Goal: Task Accomplishment & Management: Manage account settings

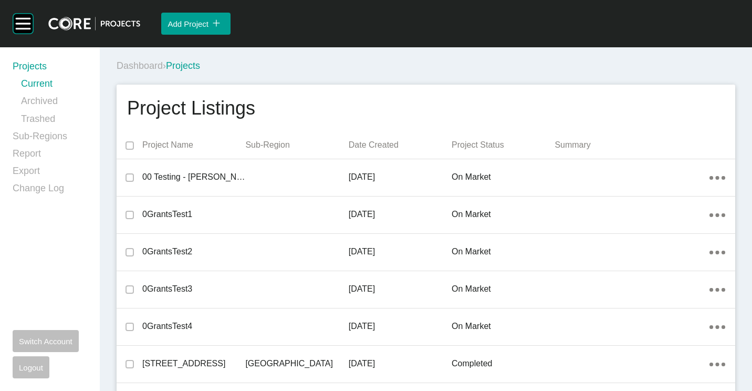
click at [464, 64] on div "Dashboard › Projects" at bounding box center [428, 65] width 623 height 13
click at [466, 67] on div "Dashboard › Projects" at bounding box center [428, 65] width 623 height 13
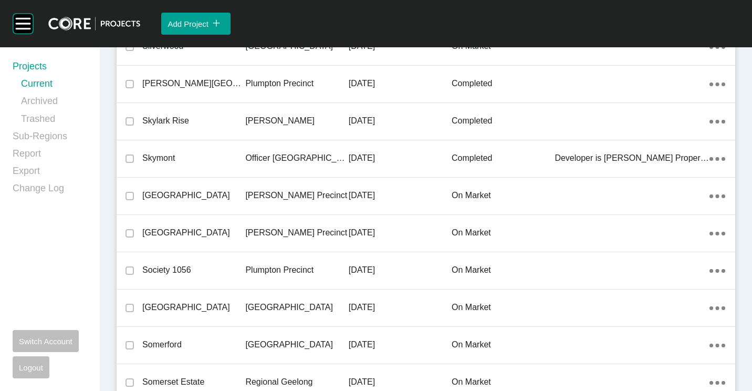
scroll to position [17398, 0]
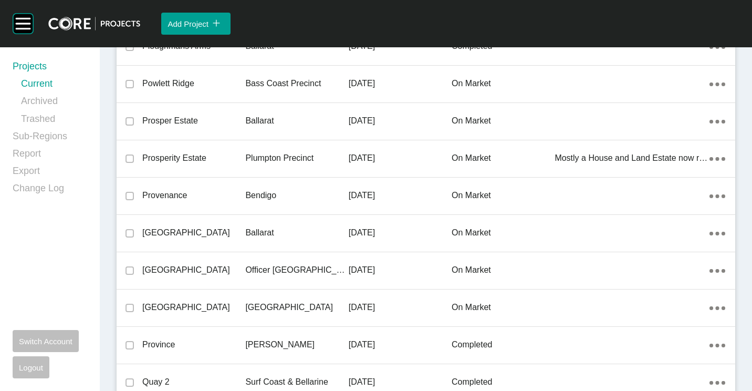
drag, startPoint x: 264, startPoint y: 185, endPoint x: 367, endPoint y: 390, distance: 229.0
click at [264, 186] on div "Bendigo" at bounding box center [296, 195] width 103 height 33
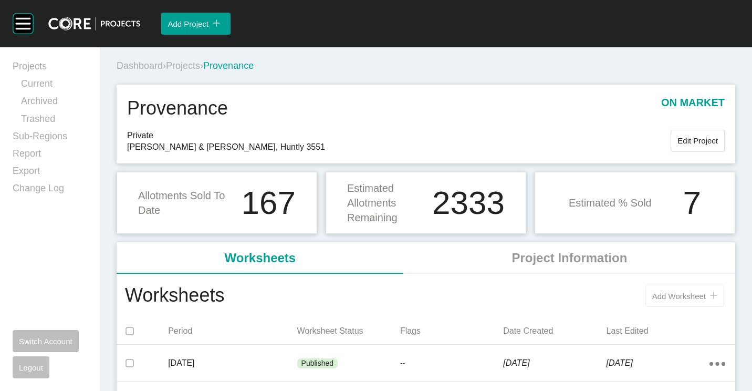
click at [670, 297] on span "Add Worksheet" at bounding box center [679, 296] width 54 height 9
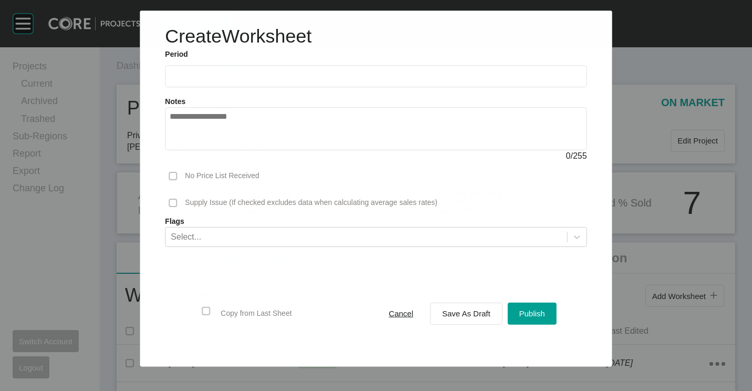
click at [264, 81] on label at bounding box center [376, 76] width 422 height 22
click at [264, 81] on input "text" at bounding box center [376, 76] width 412 height 9
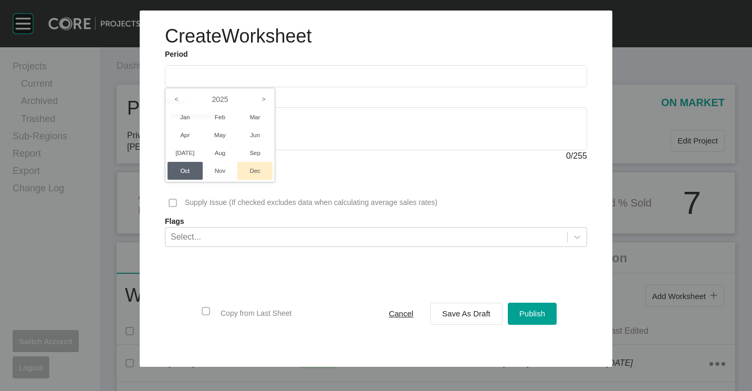
drag, startPoint x: 253, startPoint y: 152, endPoint x: 262, endPoint y: 162, distance: 13.4
click at [257, 158] on li "Sep" at bounding box center [254, 153] width 35 height 18
type input "**********"
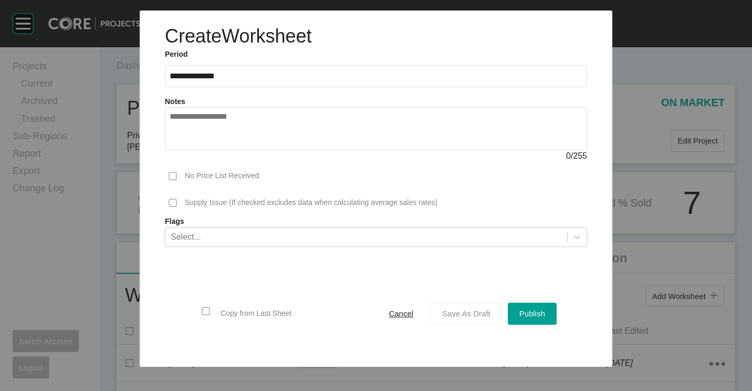
click at [460, 311] on span "Save As Draft" at bounding box center [466, 313] width 48 height 9
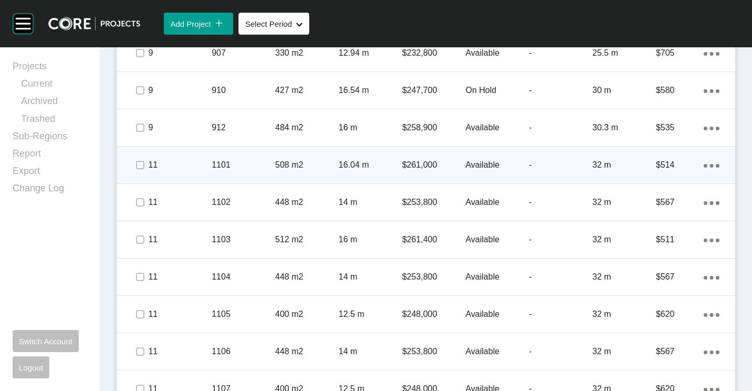
scroll to position [683, 0]
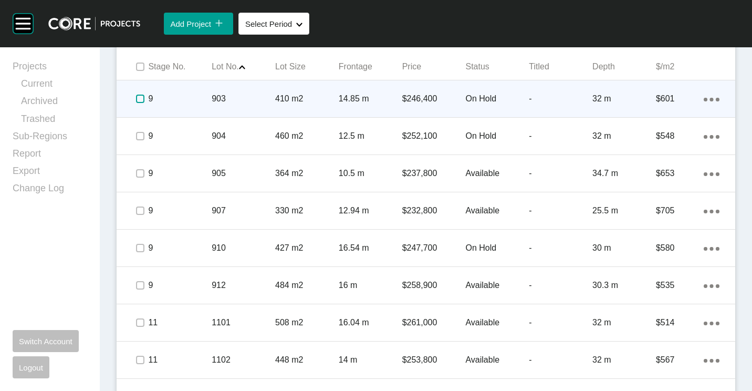
click at [144, 98] on label at bounding box center [140, 99] width 8 height 8
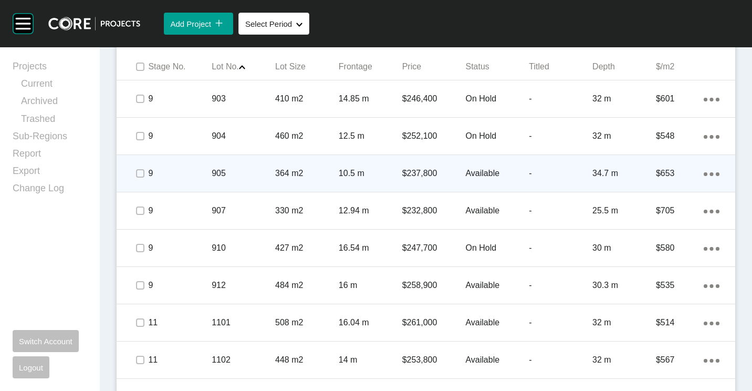
click at [189, 179] on p "9" at bounding box center [180, 174] width 64 height 12
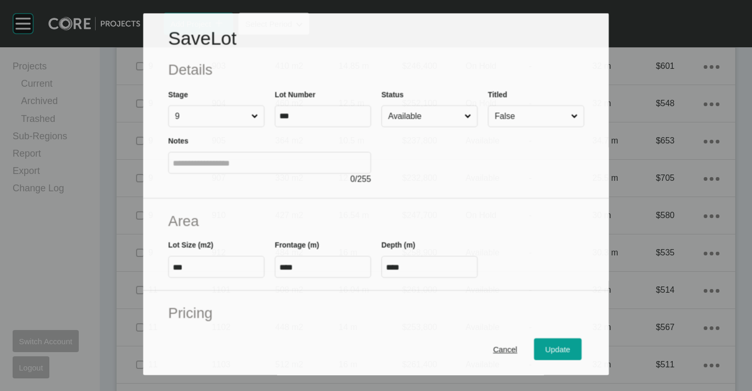
click at [415, 112] on input "Available" at bounding box center [424, 116] width 76 height 20
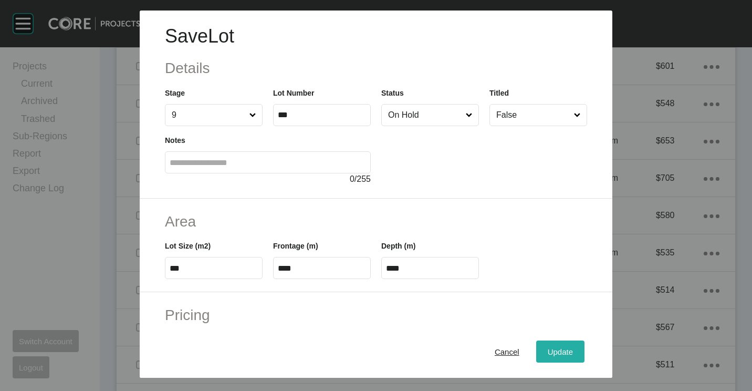
click at [548, 350] on span "Update" at bounding box center [560, 351] width 25 height 9
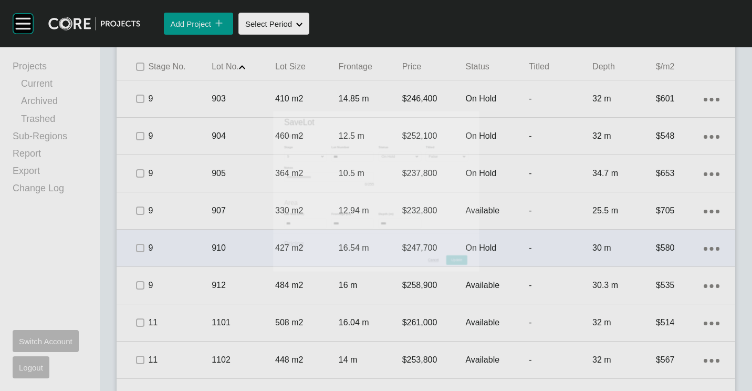
scroll to position [715, 0]
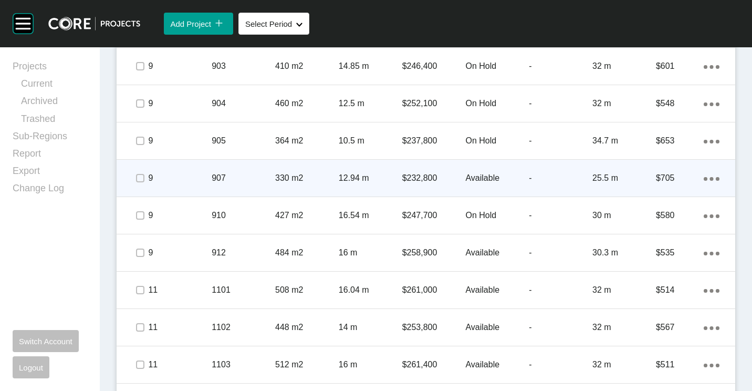
click at [243, 180] on p "907" at bounding box center [244, 178] width 64 height 12
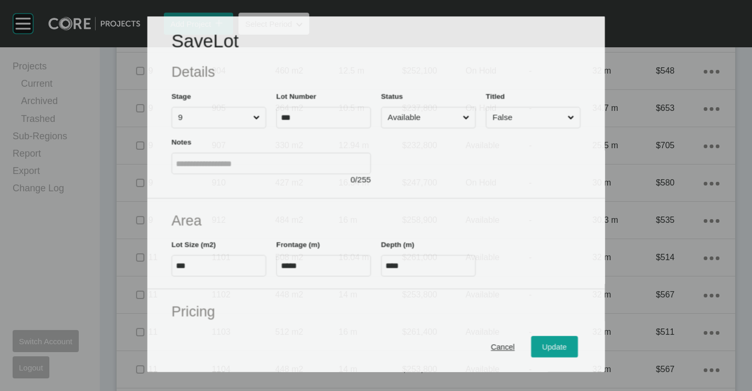
scroll to position [683, 0]
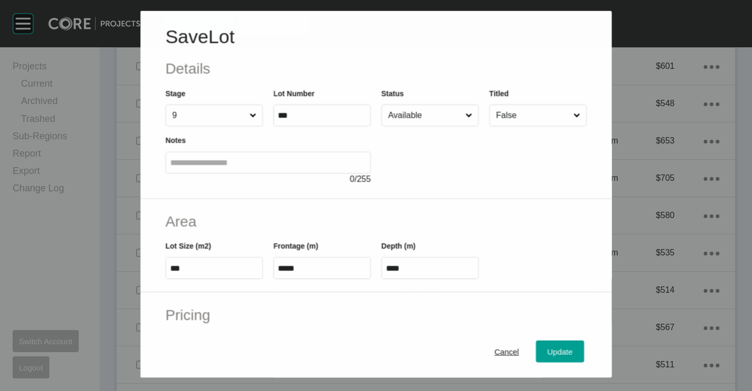
click at [413, 111] on input "Available" at bounding box center [424, 115] width 77 height 21
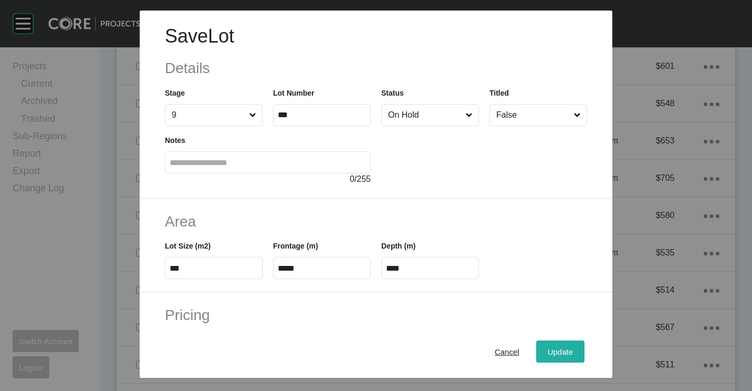
click at [559, 348] on span "Update" at bounding box center [560, 351] width 25 height 9
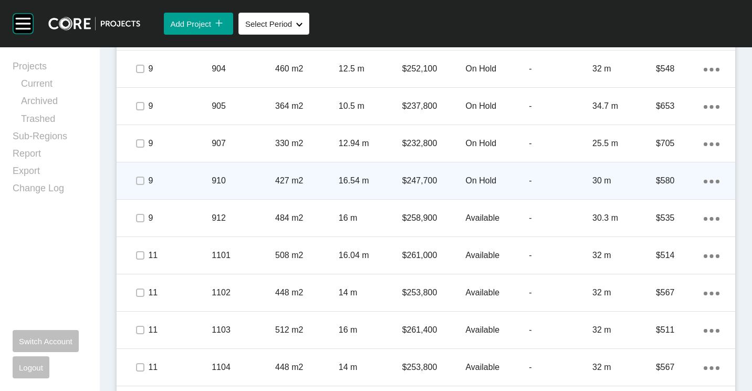
scroll to position [768, 0]
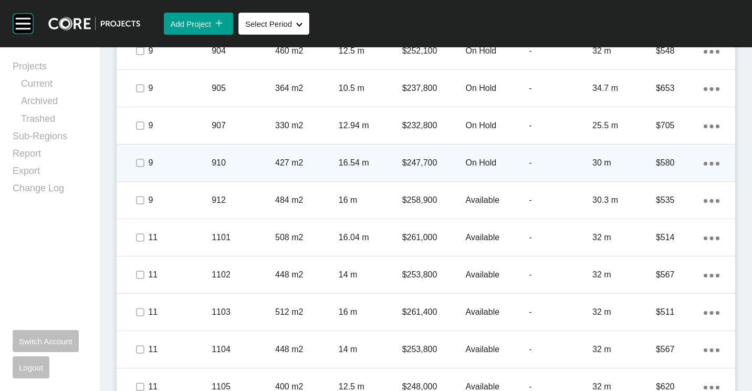
click at [329, 157] on p "427 m2" at bounding box center [307, 163] width 64 height 12
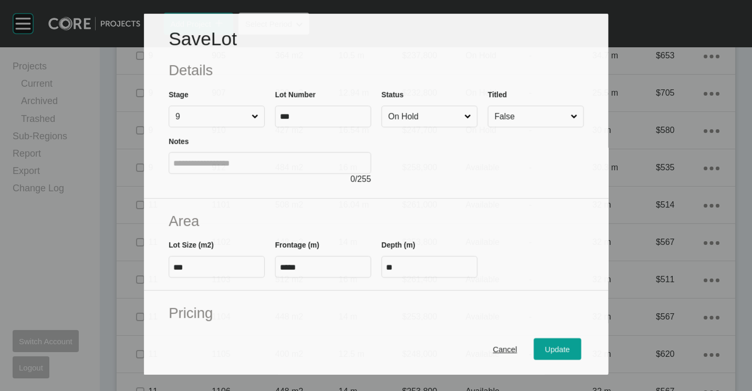
scroll to position [735, 0]
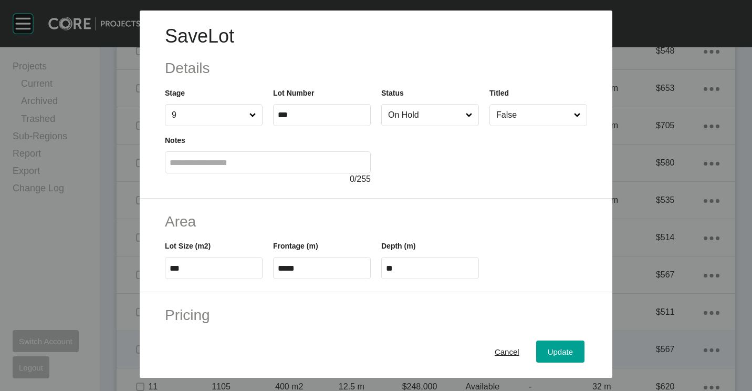
click at [506, 351] on span "Cancel" at bounding box center [507, 351] width 25 height 9
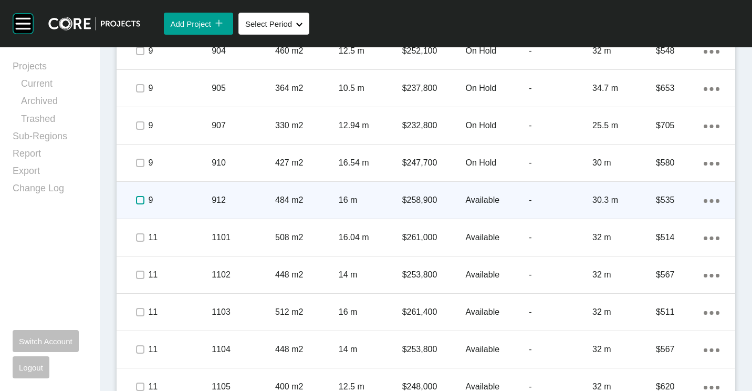
click at [141, 200] on label at bounding box center [140, 200] width 8 height 8
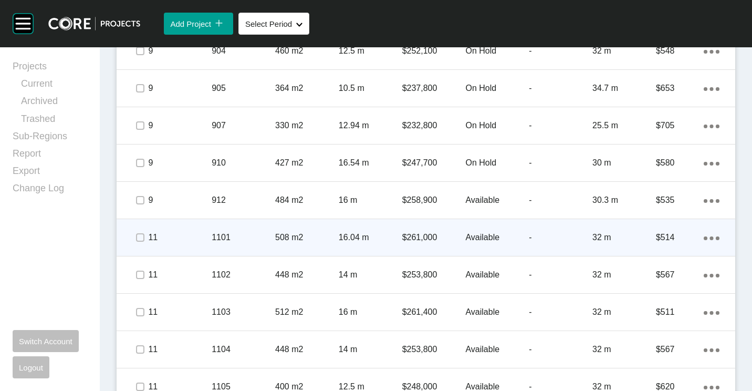
click at [146, 240] on span at bounding box center [140, 238] width 16 height 16
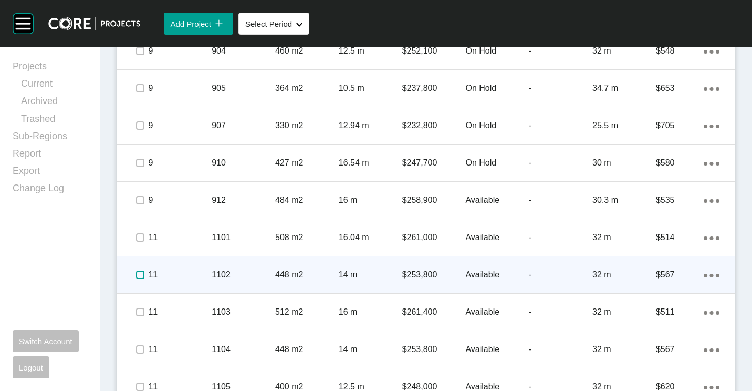
click at [139, 274] on label at bounding box center [140, 275] width 8 height 8
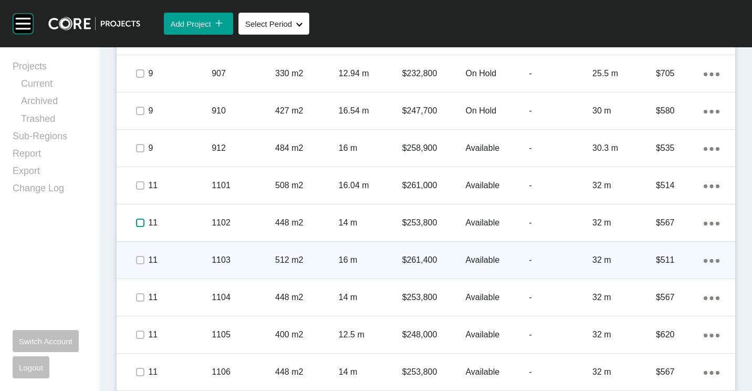
scroll to position [788, 0]
click at [216, 265] on p "1103" at bounding box center [244, 260] width 64 height 12
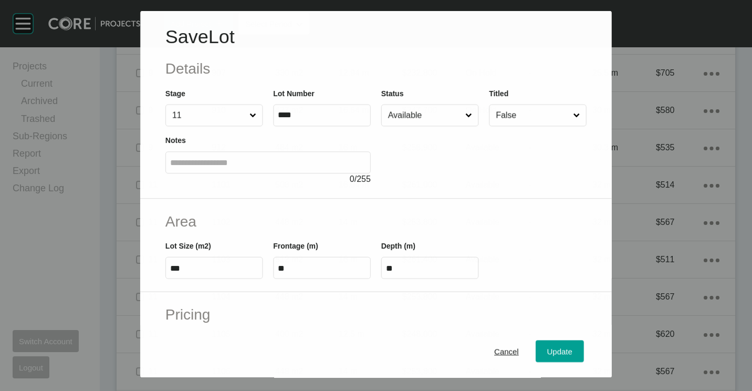
click at [450, 129] on div at bounding box center [483, 155] width 205 height 59
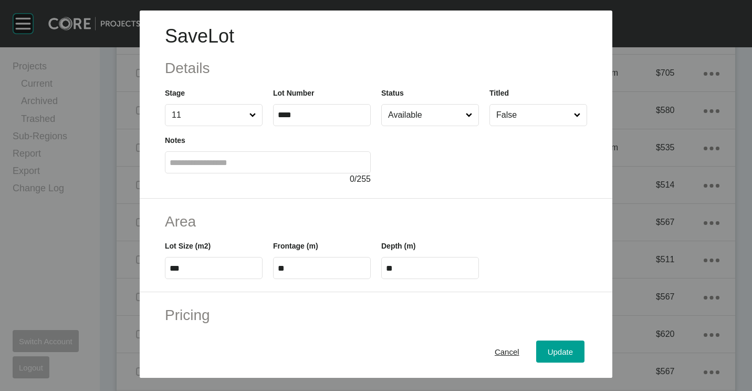
click at [429, 118] on input "Available" at bounding box center [425, 115] width 78 height 21
click at [548, 347] on span "Update" at bounding box center [560, 351] width 25 height 9
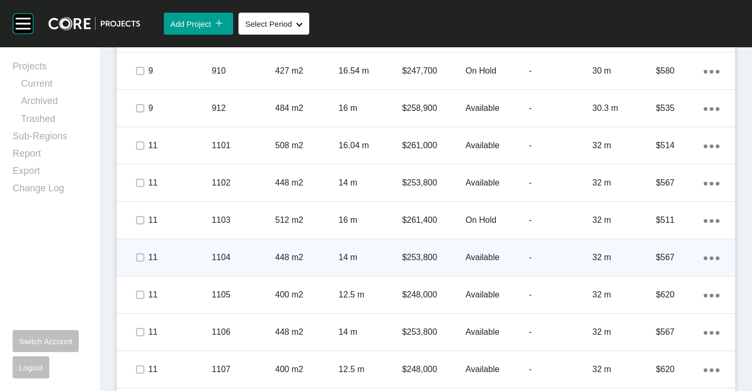
scroll to position [873, 0]
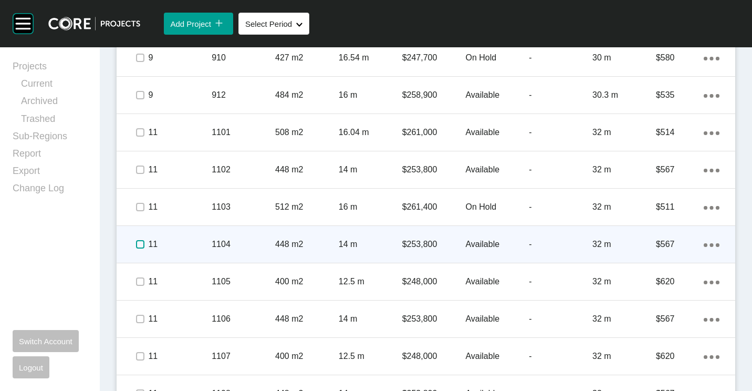
click at [141, 243] on label at bounding box center [140, 244] width 8 height 8
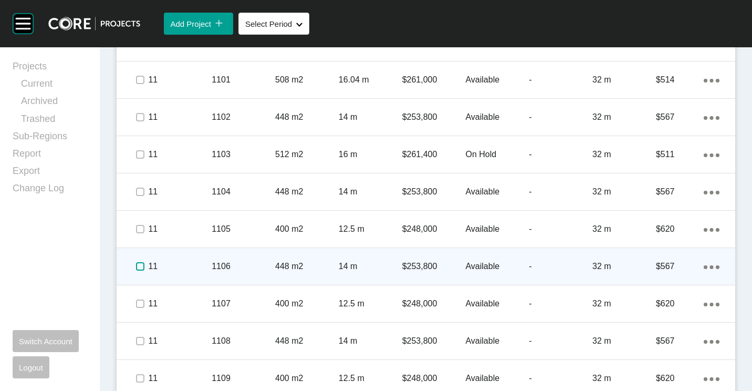
click at [136, 265] on label at bounding box center [140, 266] width 8 height 8
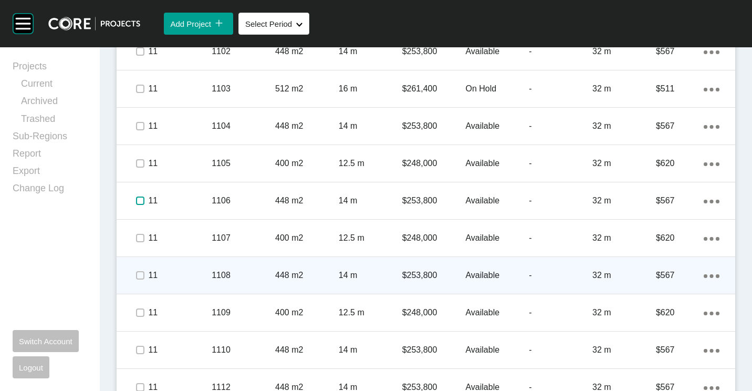
scroll to position [1031, 0]
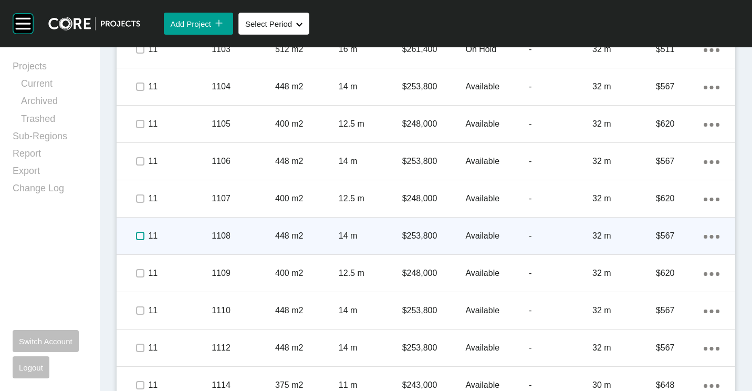
click at [141, 237] on label at bounding box center [140, 236] width 8 height 8
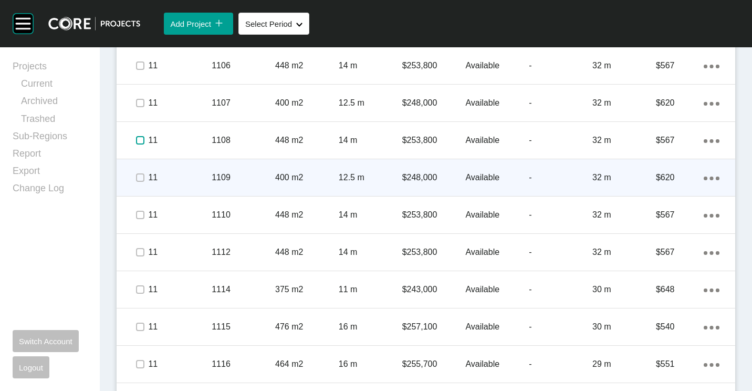
scroll to position [1136, 0]
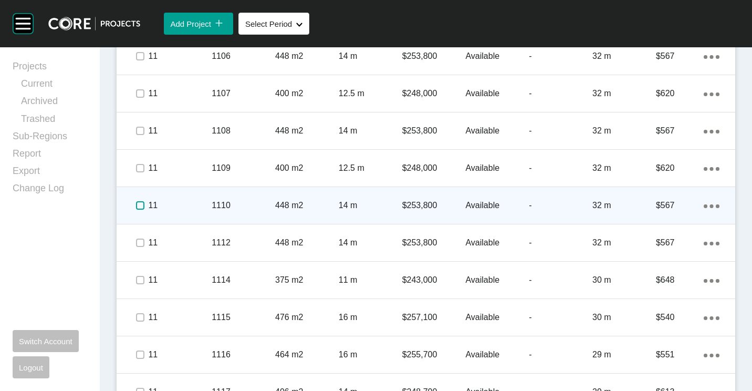
click at [141, 207] on label at bounding box center [140, 205] width 8 height 8
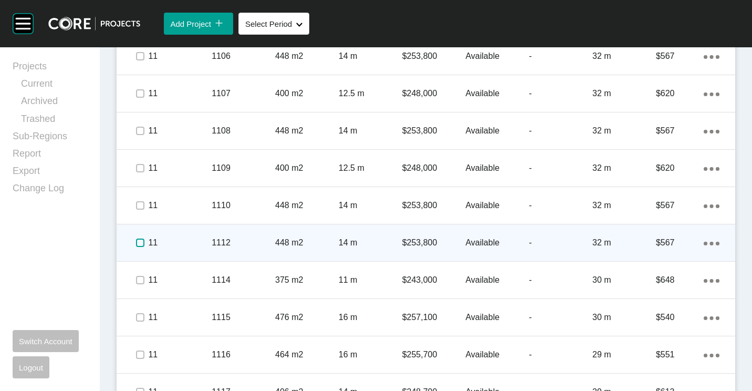
click at [144, 244] on label at bounding box center [140, 242] width 8 height 8
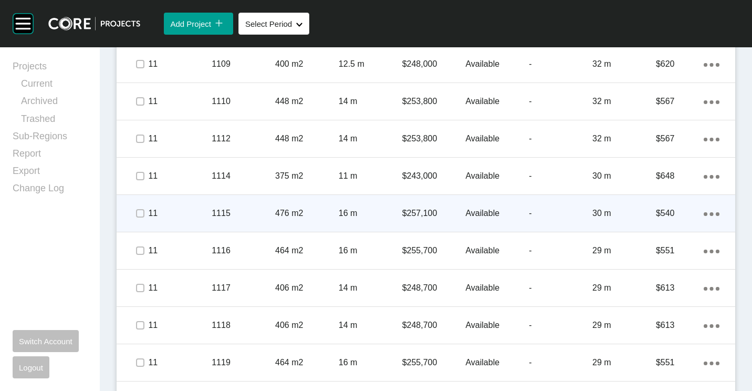
scroll to position [1241, 0]
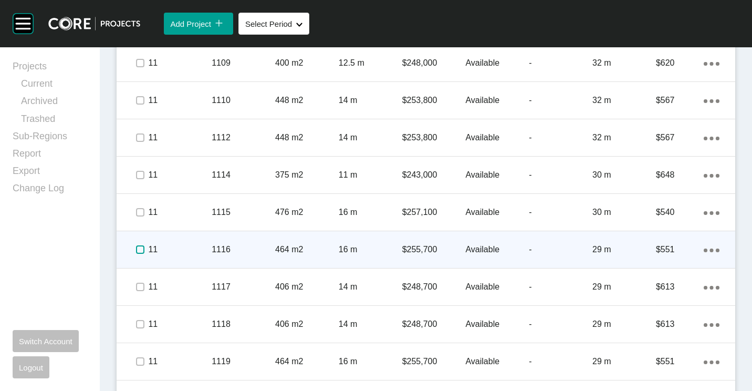
click at [140, 248] on label at bounding box center [140, 249] width 8 height 8
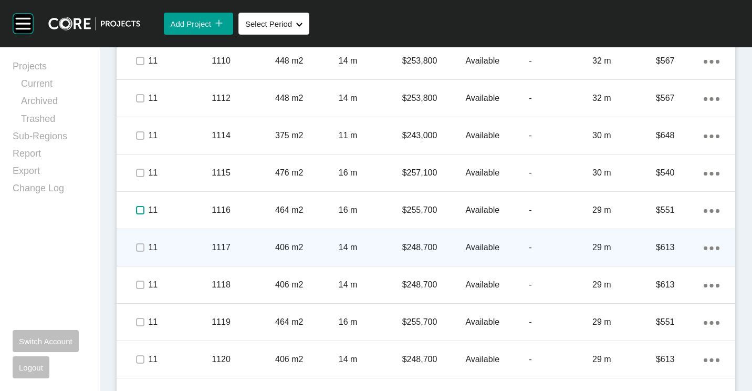
scroll to position [1293, 0]
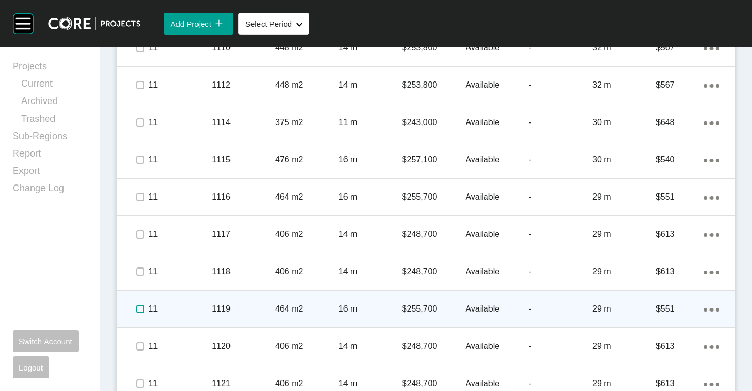
click at [142, 308] on label at bounding box center [140, 309] width 8 height 8
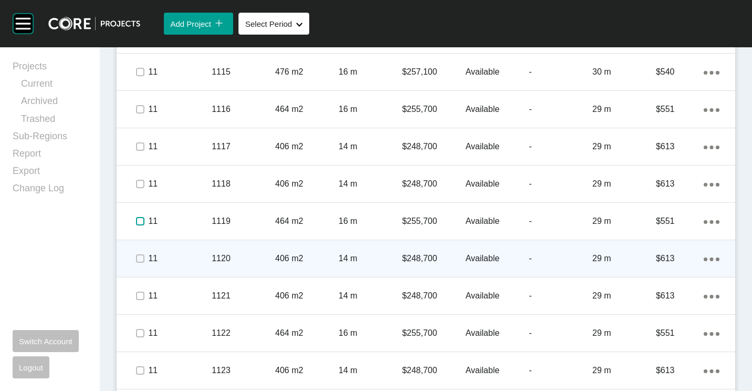
scroll to position [1398, 0]
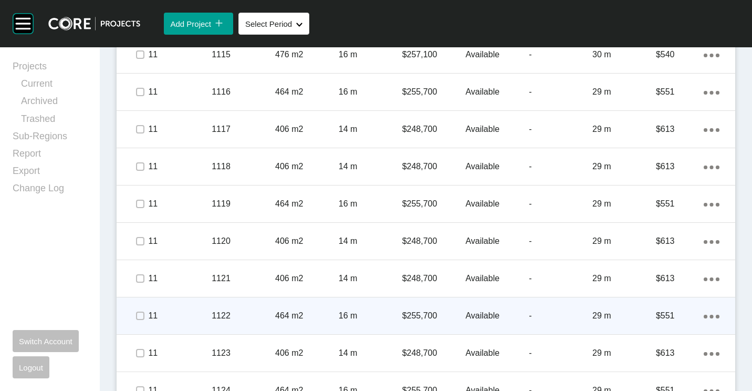
click at [220, 307] on div "1122" at bounding box center [244, 315] width 64 height 33
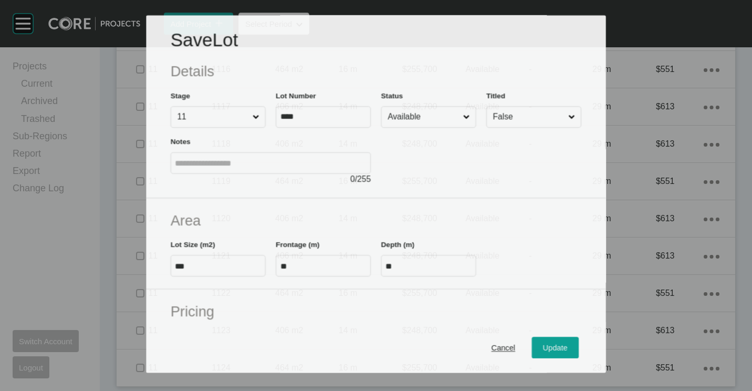
scroll to position [1366, 0]
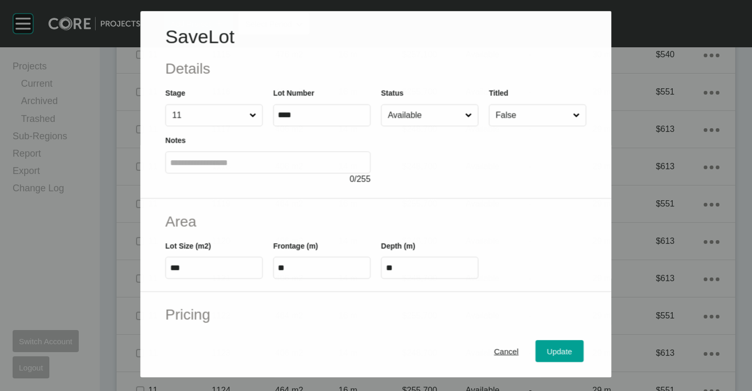
click at [420, 118] on input "Available" at bounding box center [424, 115] width 77 height 21
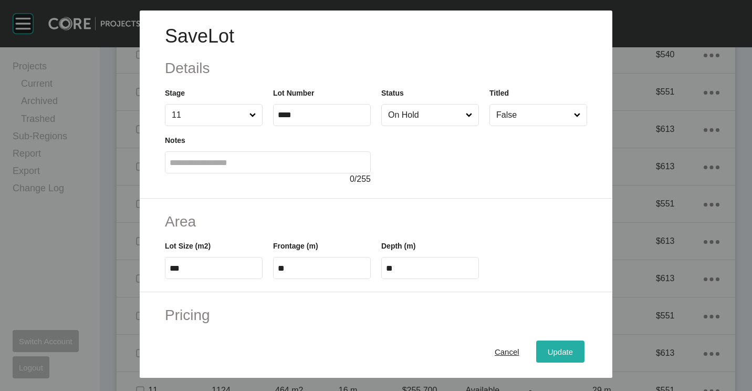
click at [559, 351] on span "Update" at bounding box center [560, 351] width 25 height 9
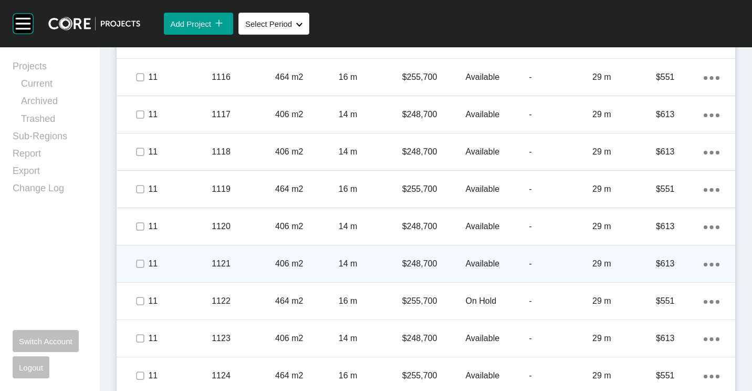
scroll to position [1421, 0]
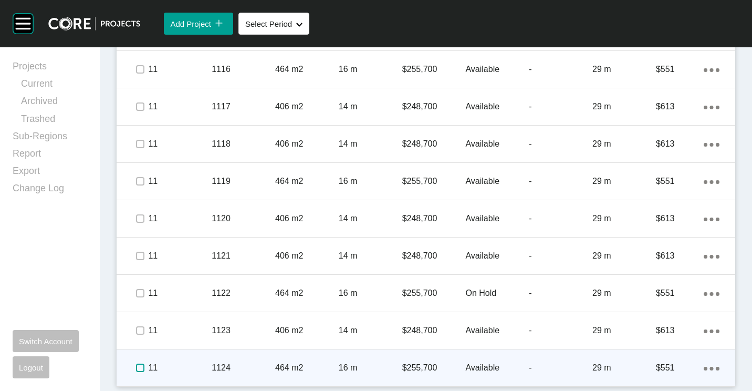
drag, startPoint x: 136, startPoint y: 368, endPoint x: 162, endPoint y: 355, distance: 29.4
click at [136, 368] on label at bounding box center [140, 367] width 8 height 8
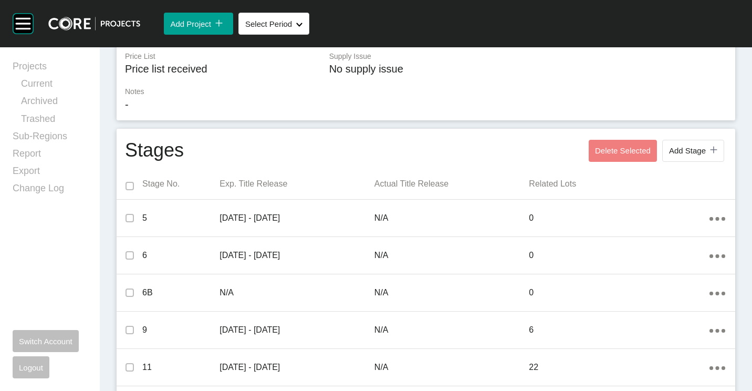
scroll to position [528, 0]
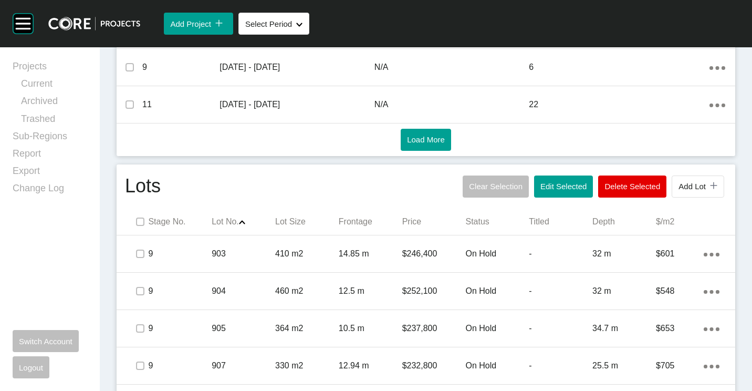
drag, startPoint x: 566, startPoint y: 189, endPoint x: 543, endPoint y: 162, distance: 35.0
click at [566, 188] on span "Edit Selected" at bounding box center [564, 186] width 46 height 9
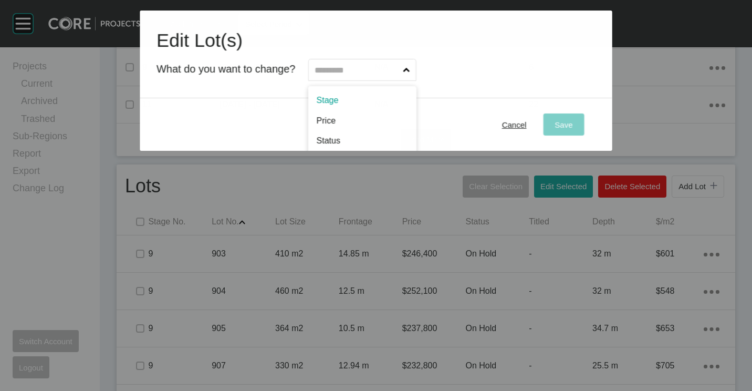
click at [352, 73] on input "text" at bounding box center [357, 69] width 88 height 21
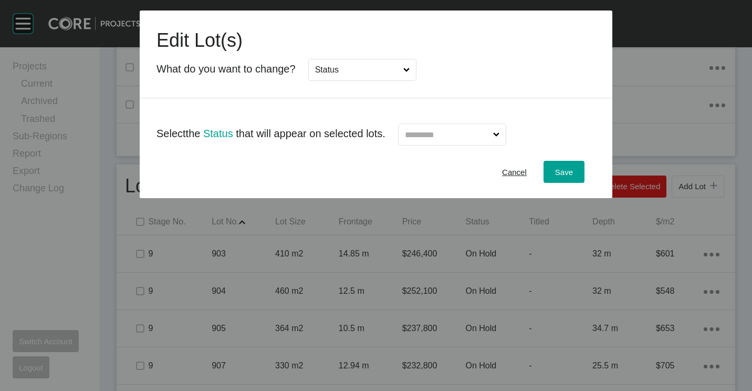
drag, startPoint x: 424, startPoint y: 126, endPoint x: 427, endPoint y: 139, distance: 12.9
click at [425, 129] on input "text" at bounding box center [447, 134] width 88 height 21
click at [558, 175] on span "Save" at bounding box center [564, 172] width 18 height 9
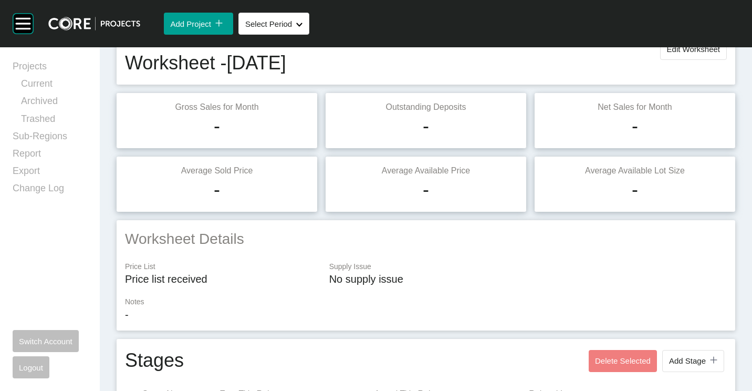
scroll to position [0, 0]
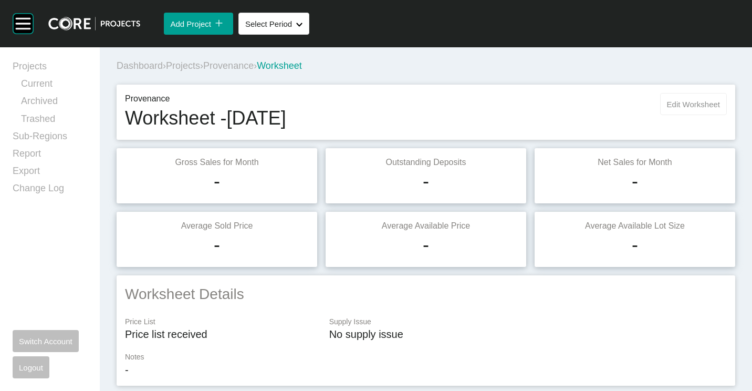
click at [690, 91] on div "Provenance Worksheet - [DATE] Edit Worksheet" at bounding box center [426, 112] width 619 height 55
click at [682, 101] on span "Edit Worksheet" at bounding box center [693, 104] width 53 height 9
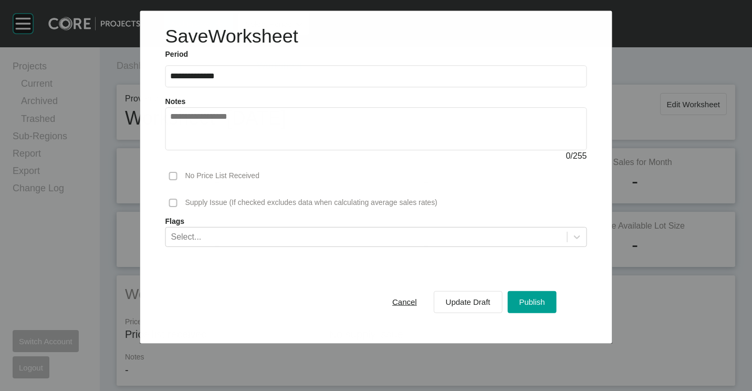
click at [527, 295] on div "Publish" at bounding box center [531, 302] width 31 height 14
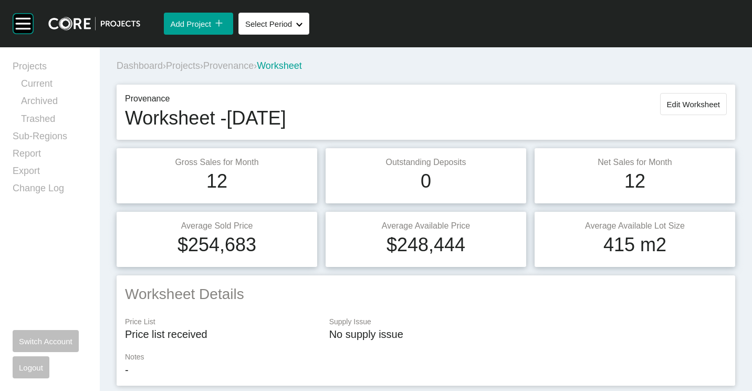
click at [182, 65] on span "Projects" at bounding box center [183, 65] width 34 height 11
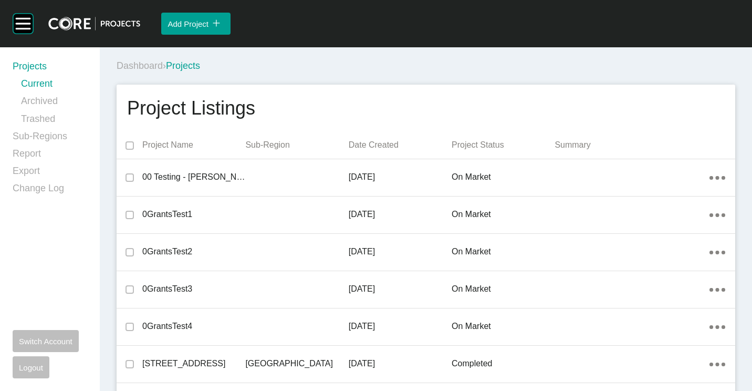
scroll to position [10872, 0]
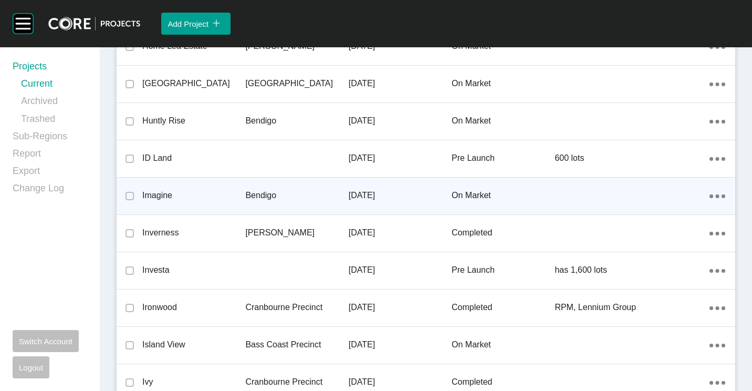
click at [212, 186] on div "Imagine" at bounding box center [193, 195] width 103 height 33
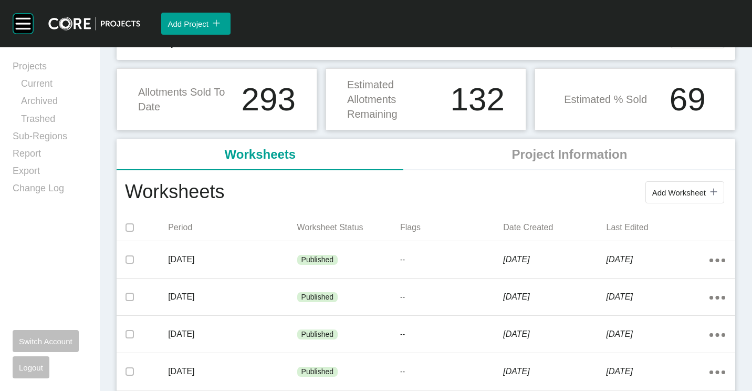
scroll to position [105, 0]
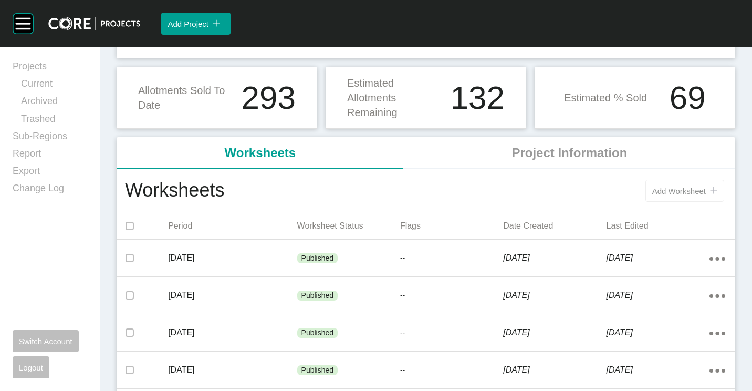
click at [656, 191] on span "Add Worksheet" at bounding box center [679, 190] width 54 height 9
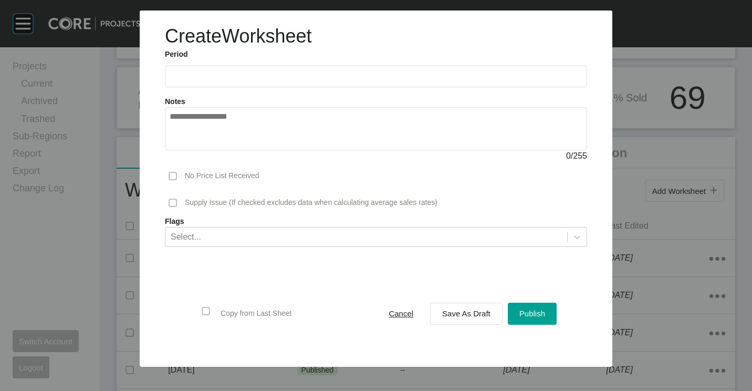
click at [267, 71] on input "text" at bounding box center [376, 75] width 413 height 9
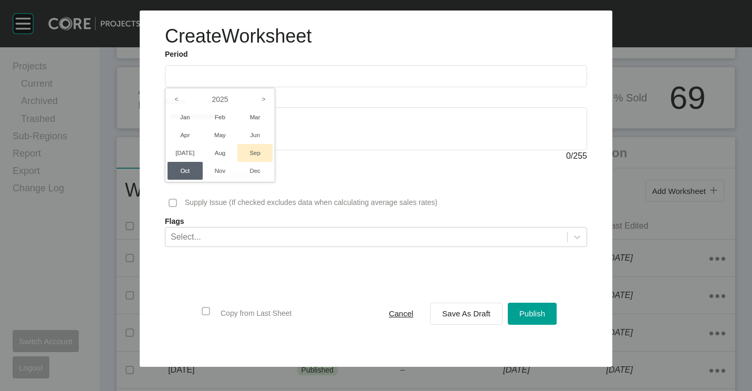
click at [248, 152] on li "Sep" at bounding box center [254, 153] width 35 height 18
type input "**********"
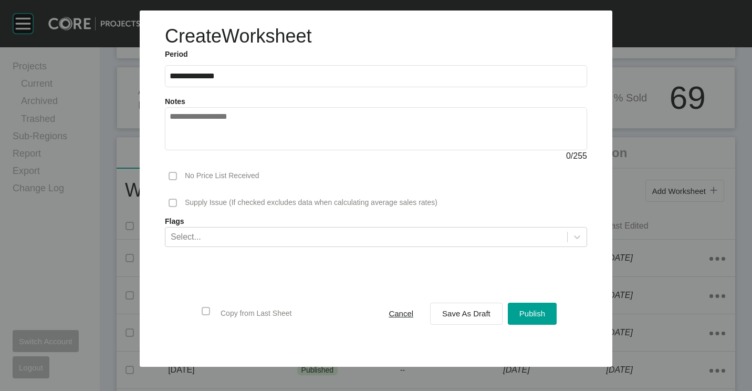
click at [467, 313] on span "Save As Draft" at bounding box center [466, 313] width 48 height 9
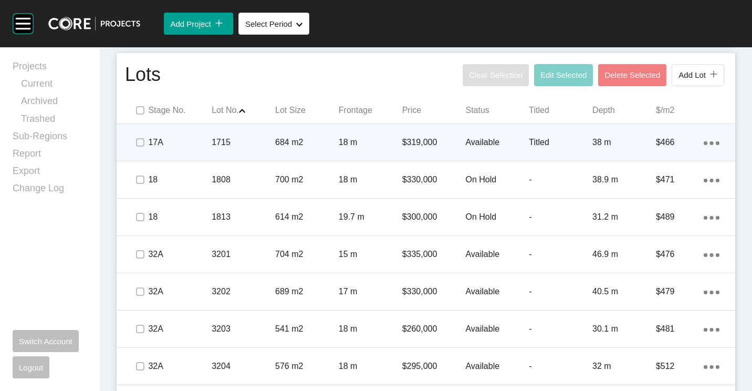
scroll to position [651, 0]
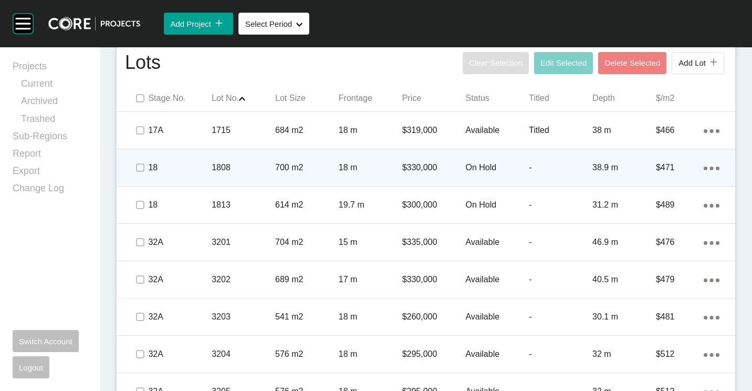
click at [303, 164] on p "700 m2" at bounding box center [307, 168] width 64 height 12
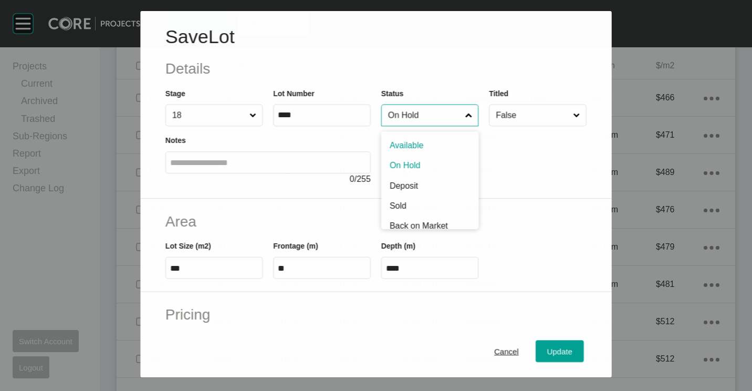
click at [414, 117] on input "On Hold" at bounding box center [424, 115] width 77 height 21
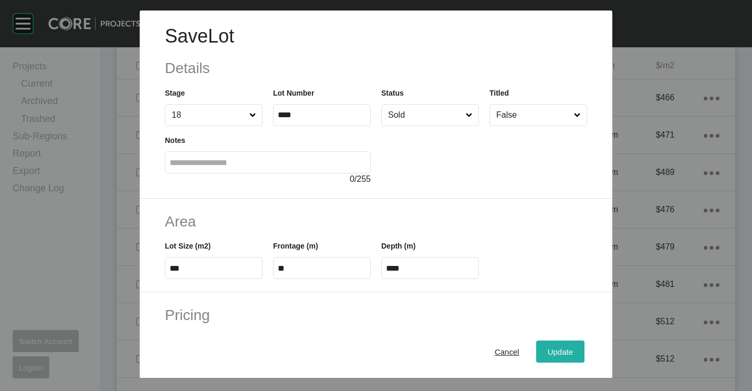
click at [557, 349] on span "Update" at bounding box center [560, 351] width 25 height 9
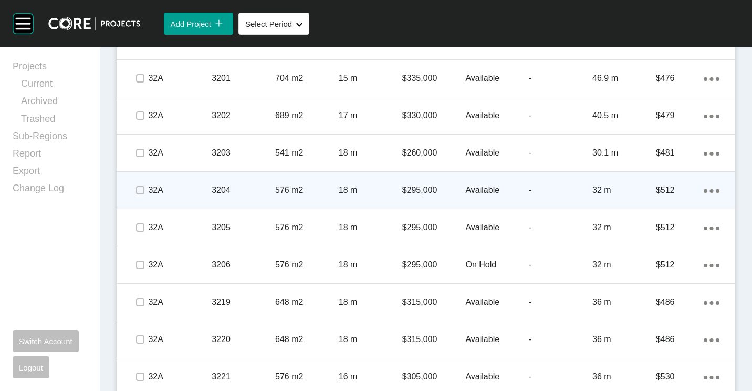
scroll to position [809, 0]
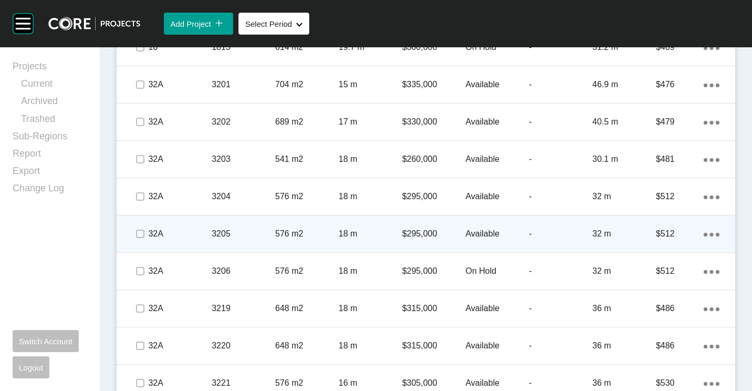
click at [238, 222] on div "3205" at bounding box center [244, 233] width 64 height 33
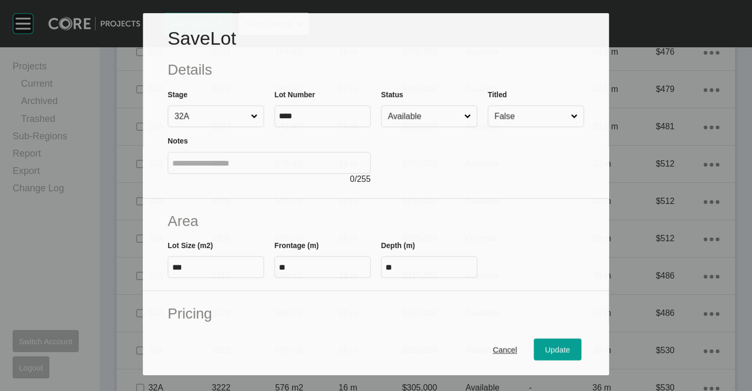
scroll to position [776, 0]
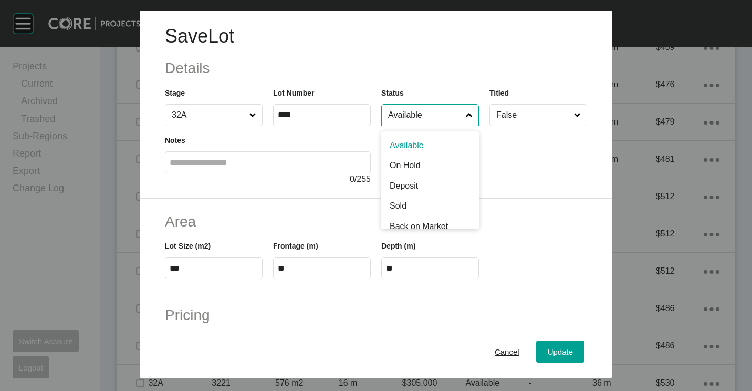
drag, startPoint x: 427, startPoint y: 118, endPoint x: 424, endPoint y: 160, distance: 42.1
click at [427, 119] on input "Available" at bounding box center [425, 115] width 78 height 21
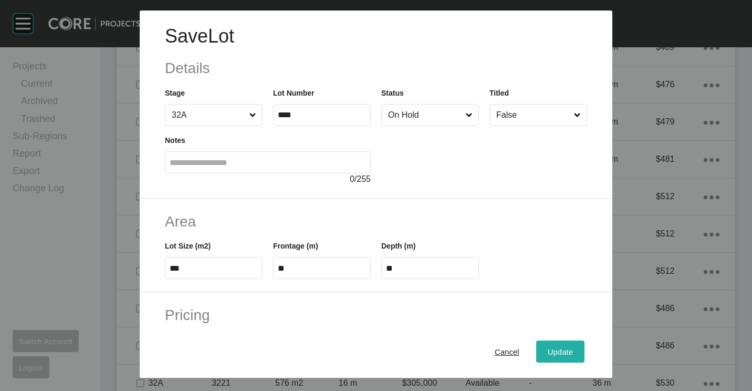
click at [564, 350] on span "Update" at bounding box center [560, 351] width 25 height 9
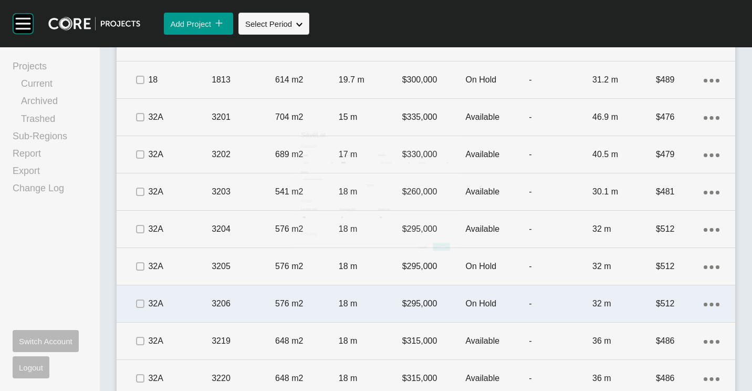
scroll to position [809, 0]
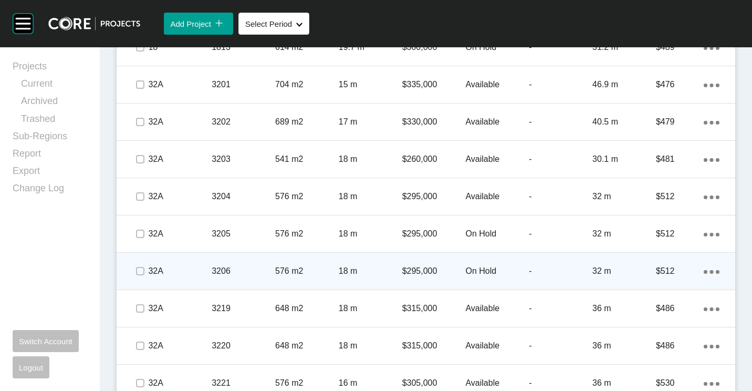
click at [254, 263] on div "3206" at bounding box center [244, 271] width 64 height 33
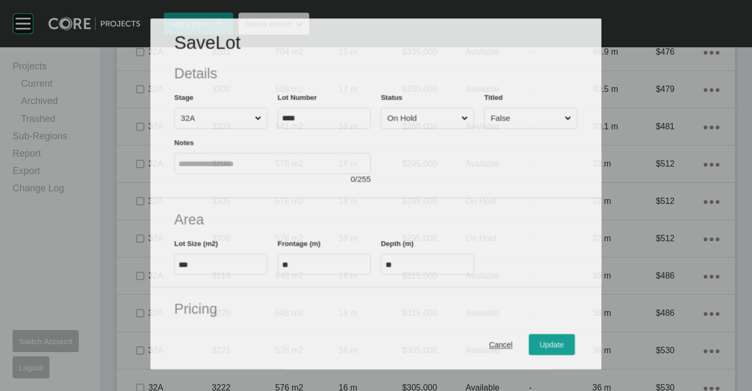
scroll to position [776, 0]
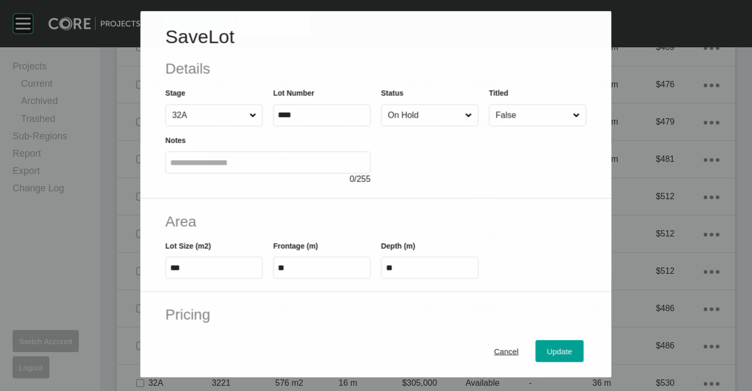
click at [429, 117] on input "On Hold" at bounding box center [424, 115] width 77 height 21
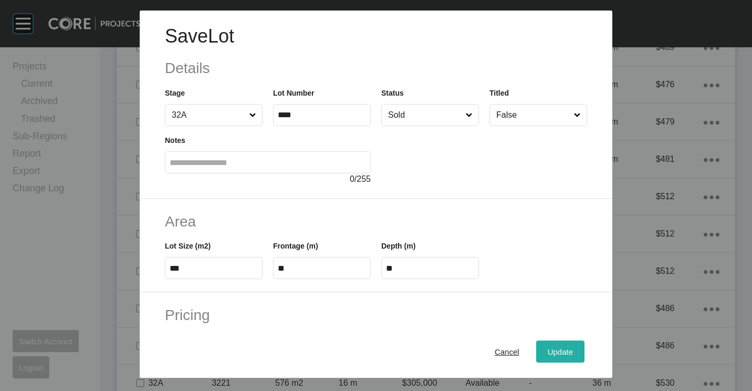
click at [558, 348] on span "Update" at bounding box center [560, 351] width 25 height 9
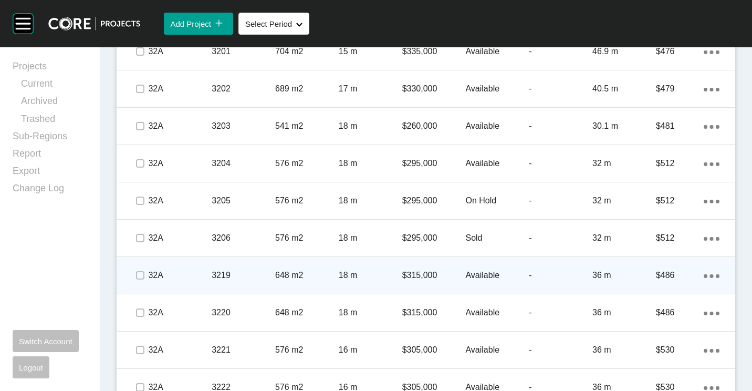
scroll to position [861, 0]
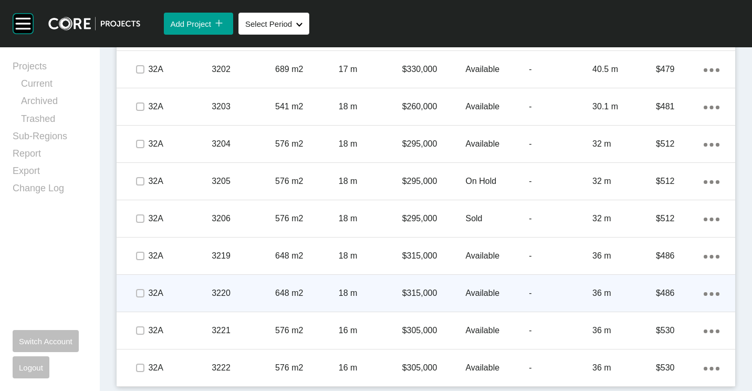
click at [285, 282] on div "648 m2" at bounding box center [307, 293] width 64 height 33
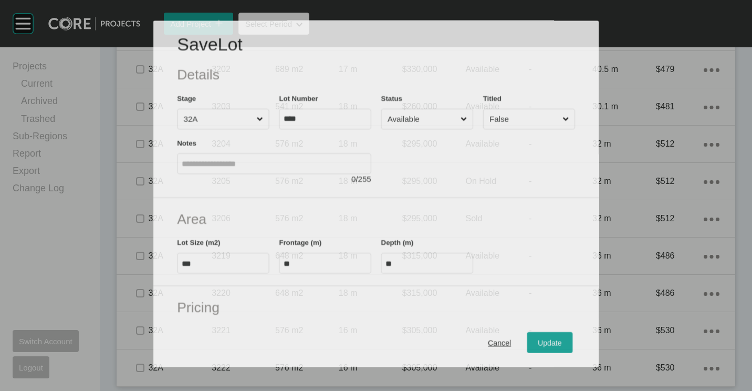
scroll to position [829, 0]
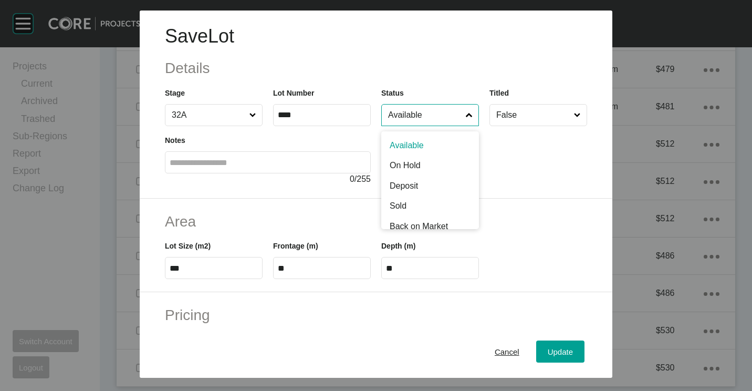
click at [418, 115] on input "Available" at bounding box center [425, 115] width 78 height 21
drag, startPoint x: 412, startPoint y: 169, endPoint x: 442, endPoint y: 193, distance: 38.5
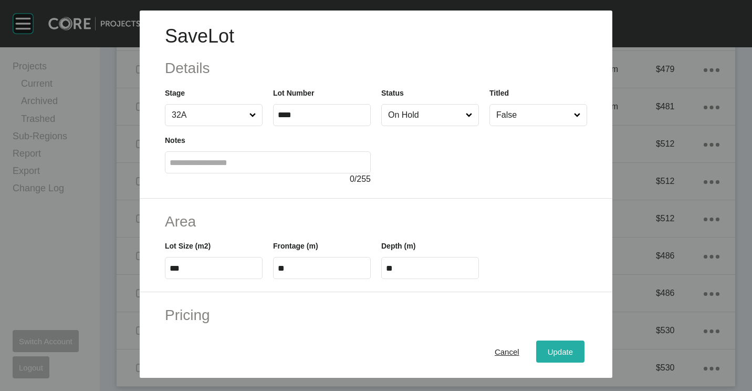
click at [566, 355] on div "Update" at bounding box center [560, 352] width 30 height 14
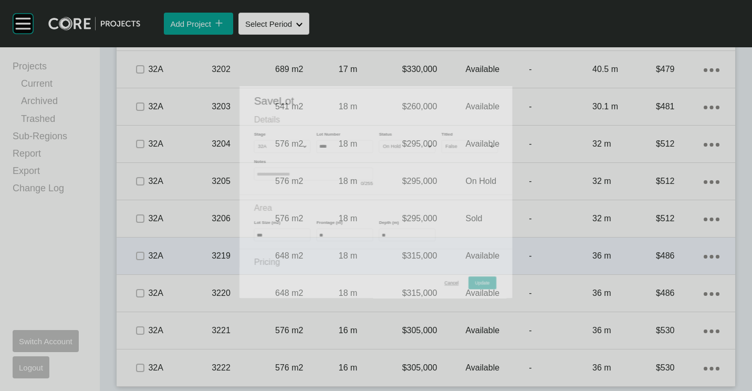
scroll to position [861, 0]
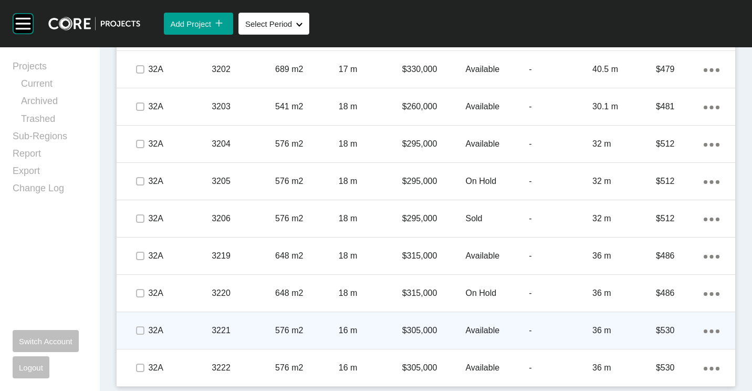
click at [331, 325] on p "576 m2" at bounding box center [307, 331] width 64 height 12
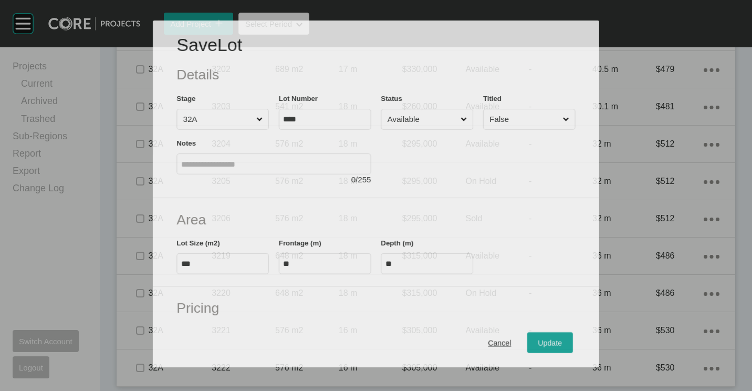
scroll to position [829, 0]
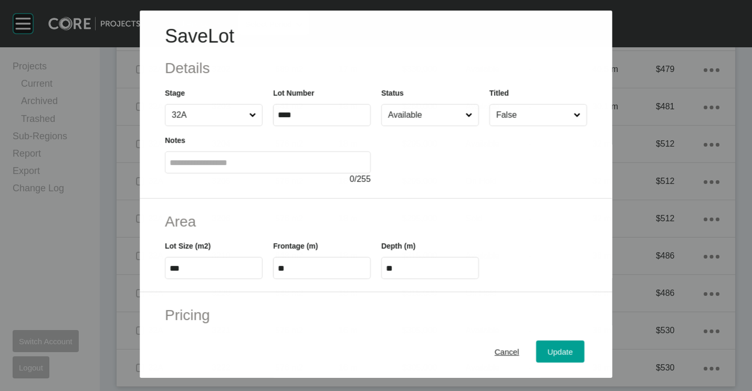
drag, startPoint x: 417, startPoint y: 122, endPoint x: 418, endPoint y: 129, distance: 6.9
click at [418, 124] on input "Available" at bounding box center [424, 115] width 77 height 21
click at [573, 357] on button "Update" at bounding box center [560, 351] width 48 height 22
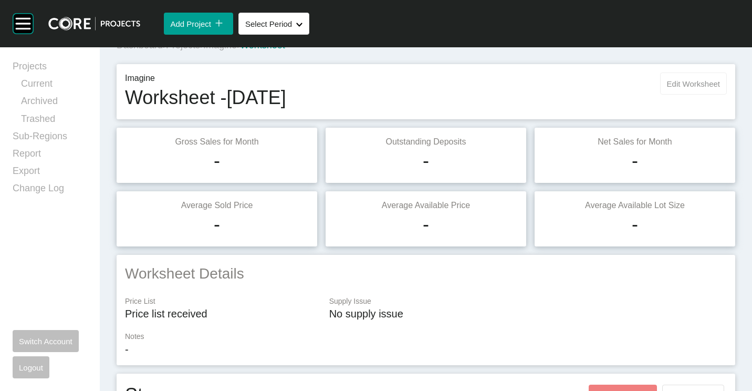
scroll to position [0, 0]
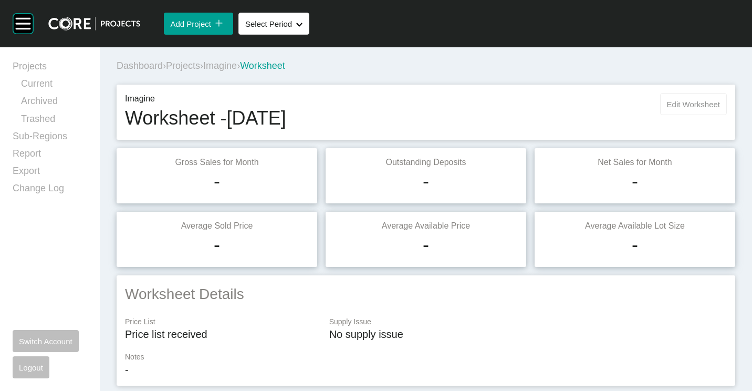
click at [679, 105] on span "Edit Worksheet" at bounding box center [693, 104] width 53 height 9
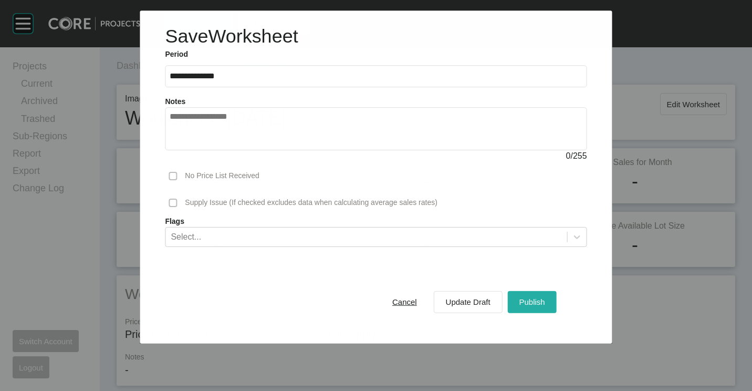
click at [527, 300] on span "Publish" at bounding box center [532, 301] width 26 height 9
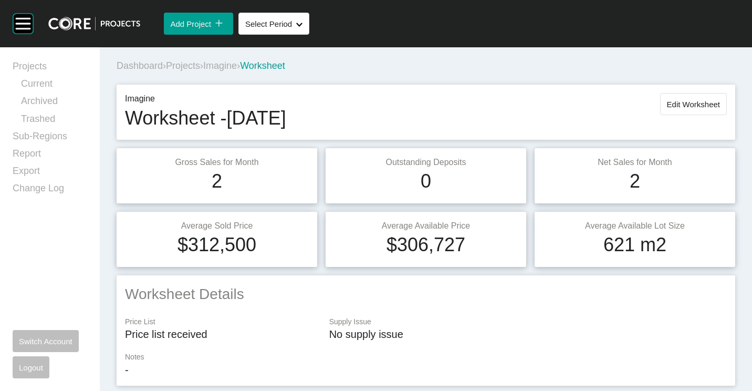
click at [189, 65] on span "Projects" at bounding box center [183, 65] width 34 height 11
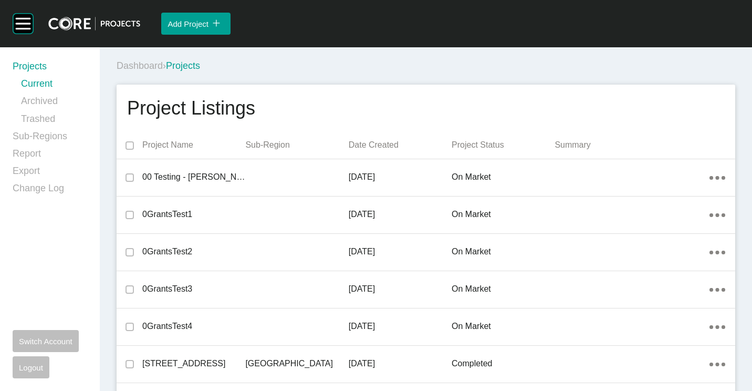
scroll to position [13669, 0]
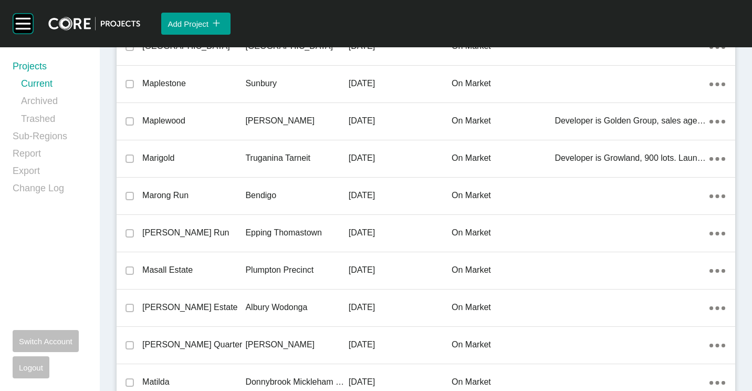
drag, startPoint x: 262, startPoint y: 193, endPoint x: 743, endPoint y: 235, distance: 483.5
click at [262, 193] on p "Bendigo" at bounding box center [296, 196] width 103 height 12
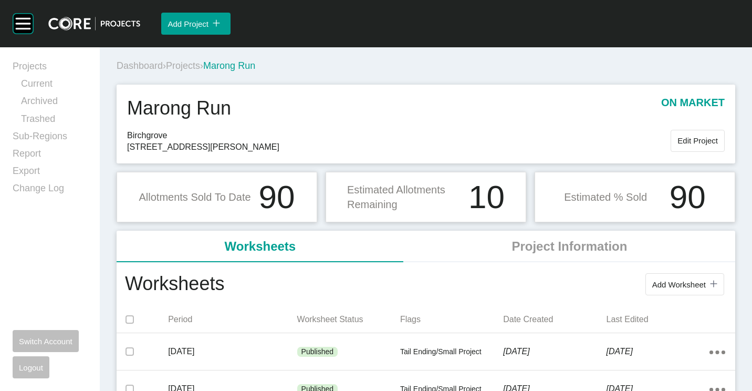
click at [666, 280] on span "Add Worksheet" at bounding box center [679, 284] width 54 height 9
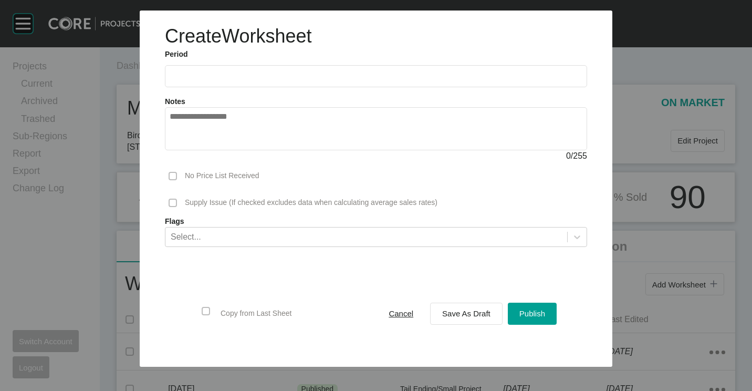
click at [230, 79] on input "text" at bounding box center [376, 75] width 413 height 9
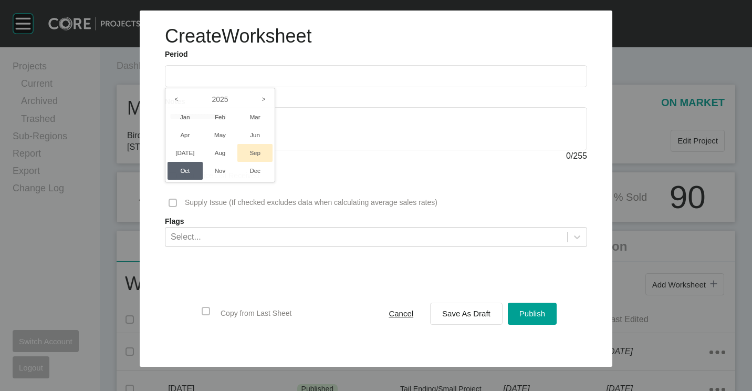
click at [256, 154] on li "Sep" at bounding box center [254, 153] width 35 height 18
type input "**********"
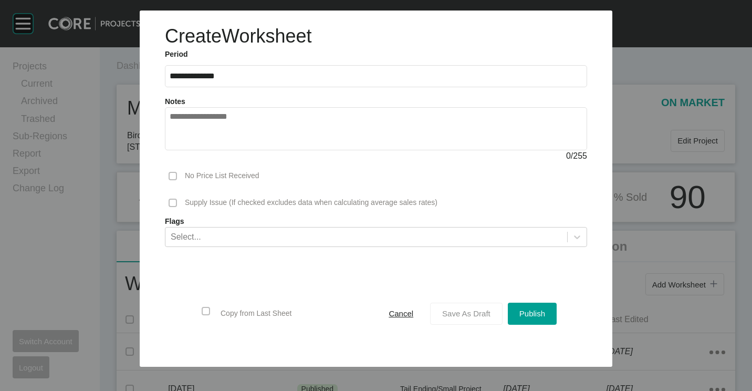
click at [447, 303] on button "Save As Draft" at bounding box center [466, 314] width 72 height 22
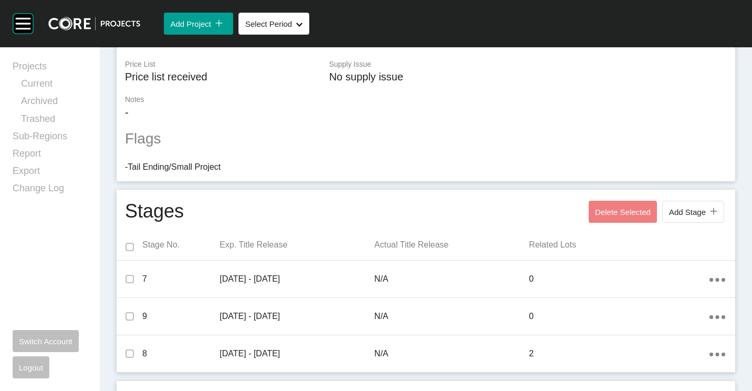
scroll to position [397, 0]
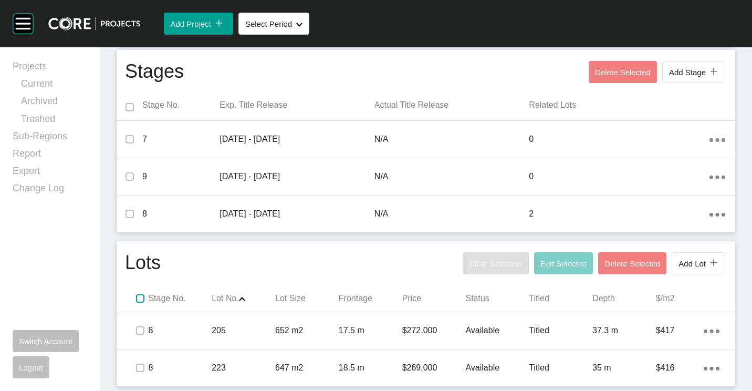
click at [137, 297] on label at bounding box center [140, 298] width 8 height 8
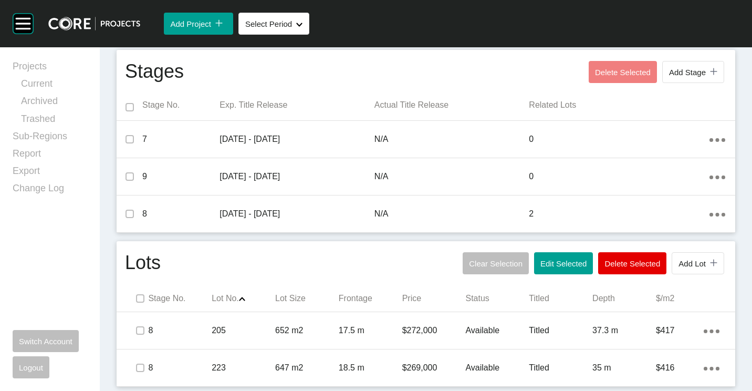
drag, startPoint x: 561, startPoint y: 262, endPoint x: 541, endPoint y: 247, distance: 24.5
click at [560, 262] on span "Edit Selected" at bounding box center [564, 263] width 46 height 9
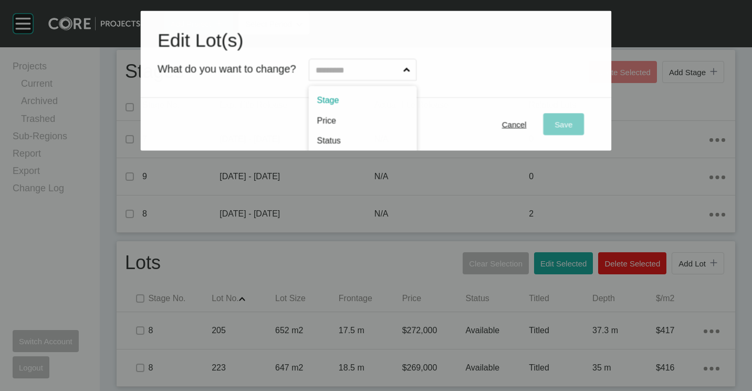
drag, startPoint x: 324, startPoint y: 66, endPoint x: 352, endPoint y: 88, distance: 35.2
click at [324, 67] on input "text" at bounding box center [357, 69] width 88 height 21
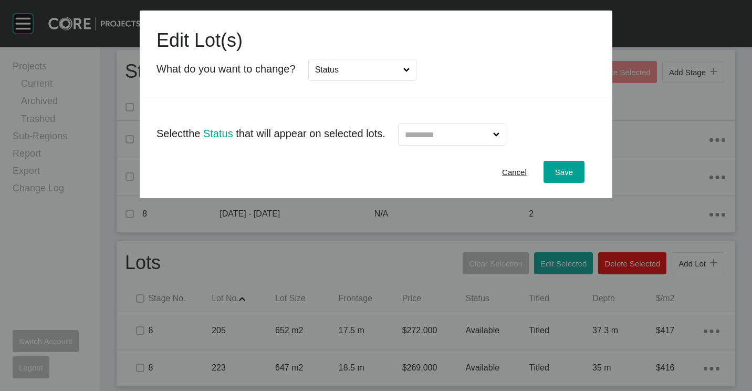
click at [456, 139] on input "text" at bounding box center [447, 134] width 88 height 21
click at [562, 176] on span "Save" at bounding box center [564, 172] width 18 height 9
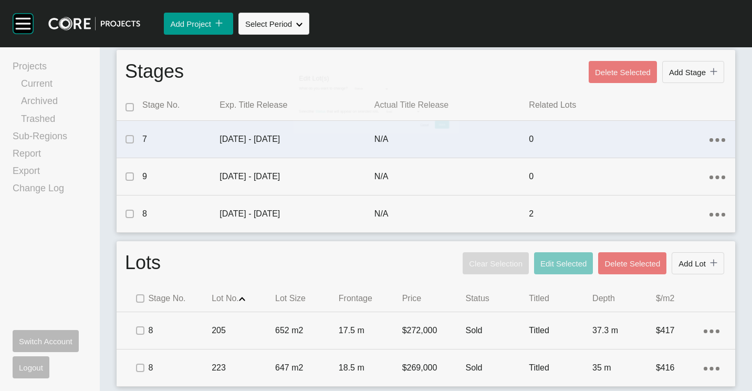
scroll to position [0, 0]
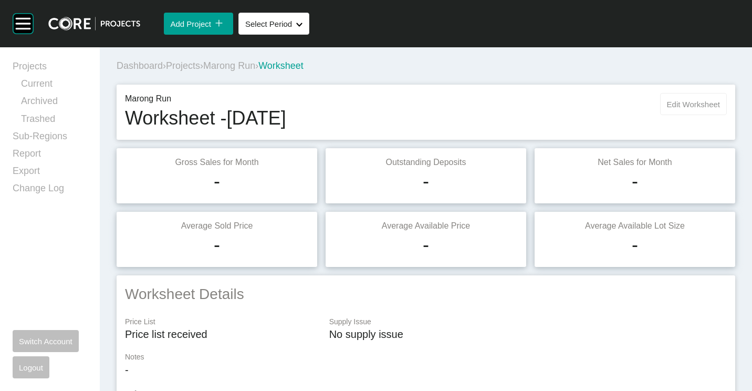
click at [685, 106] on span "Edit Worksheet" at bounding box center [693, 104] width 53 height 9
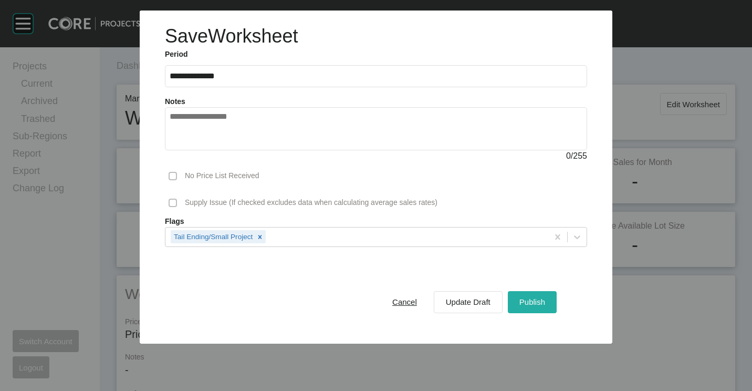
click at [531, 295] on div "Publish" at bounding box center [532, 302] width 31 height 14
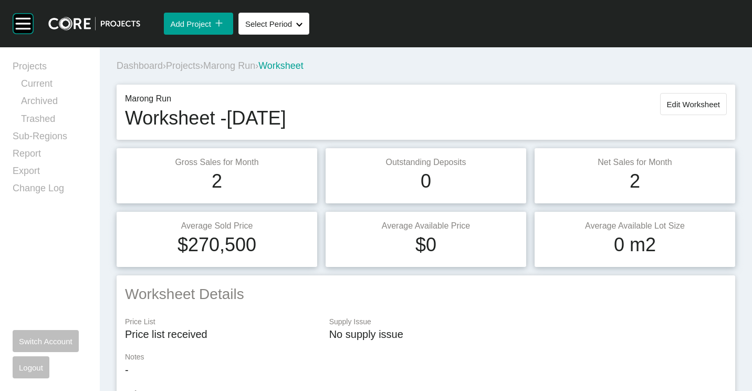
click at [195, 67] on span "Projects" at bounding box center [183, 65] width 34 height 11
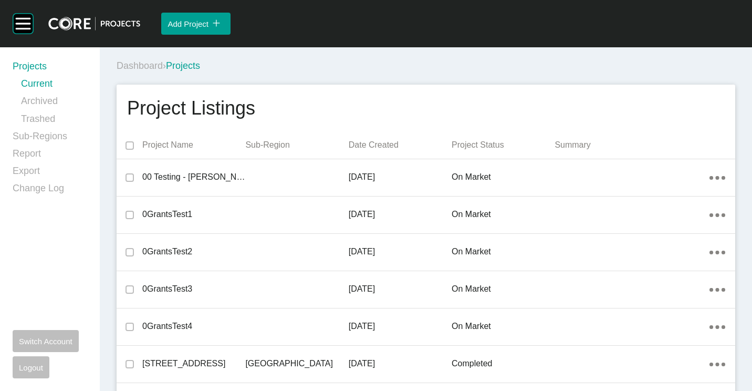
scroll to position [3226, 0]
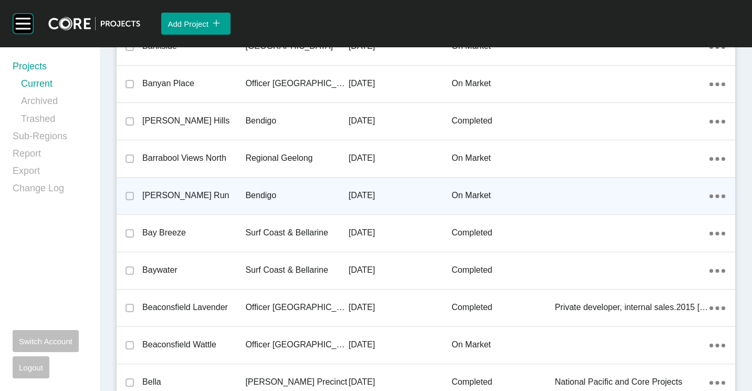
click at [238, 194] on p "[PERSON_NAME] Run" at bounding box center [193, 196] width 103 height 12
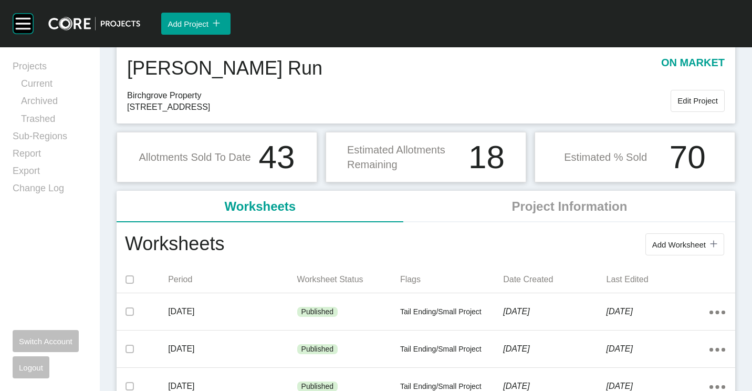
scroll to position [53, 0]
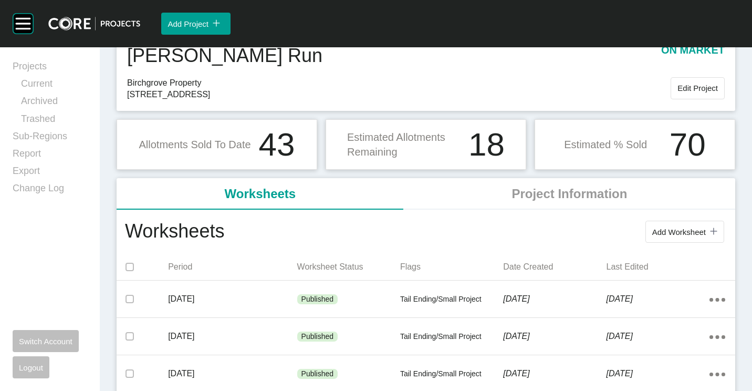
drag, startPoint x: 655, startPoint y: 238, endPoint x: 639, endPoint y: 233, distance: 16.6
click at [655, 237] on button "Add Worksheet icon/tick copy 11 Created with Sketch." at bounding box center [685, 232] width 79 height 22
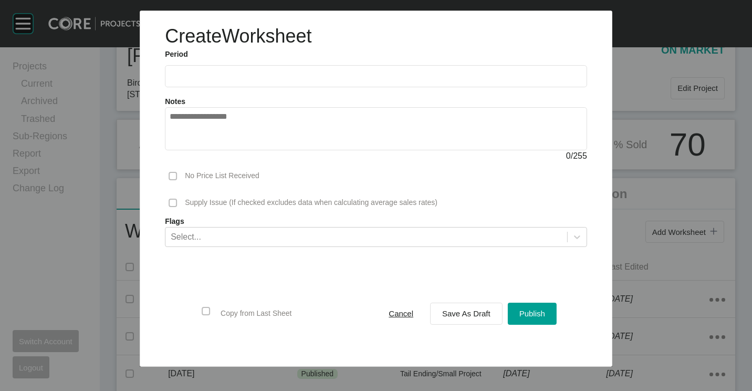
click at [228, 73] on input "text" at bounding box center [376, 76] width 413 height 9
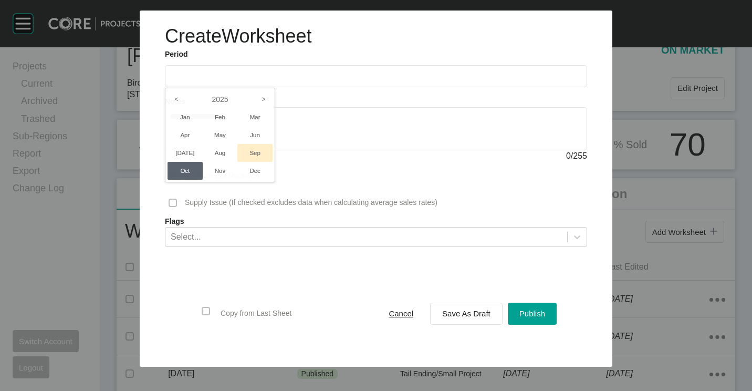
drag, startPoint x: 264, startPoint y: 149, endPoint x: 383, endPoint y: 226, distance: 142.5
click at [264, 149] on li "Sep" at bounding box center [254, 153] width 35 height 18
type input "**********"
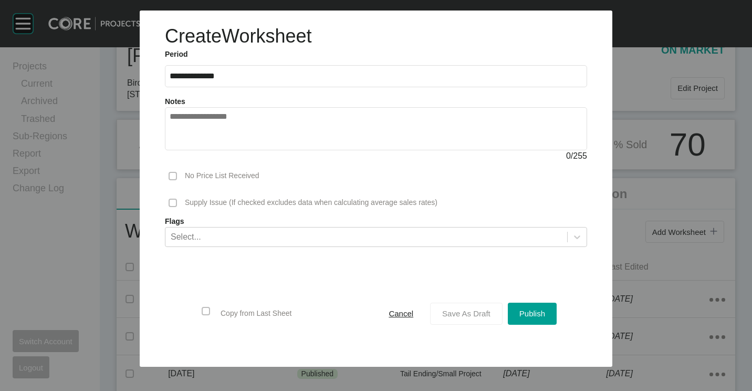
click at [473, 324] on button "Save As Draft" at bounding box center [466, 314] width 72 height 22
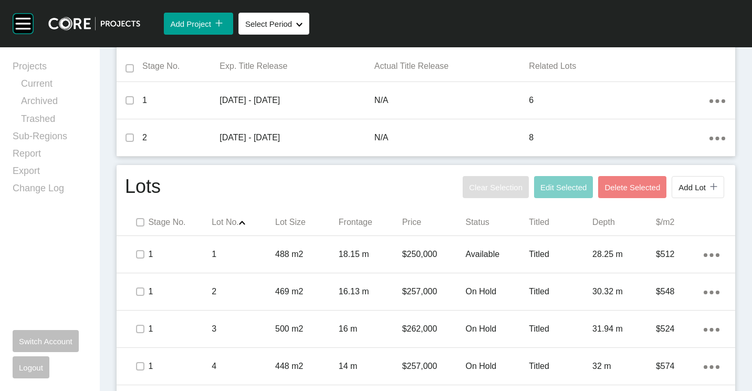
scroll to position [525, 0]
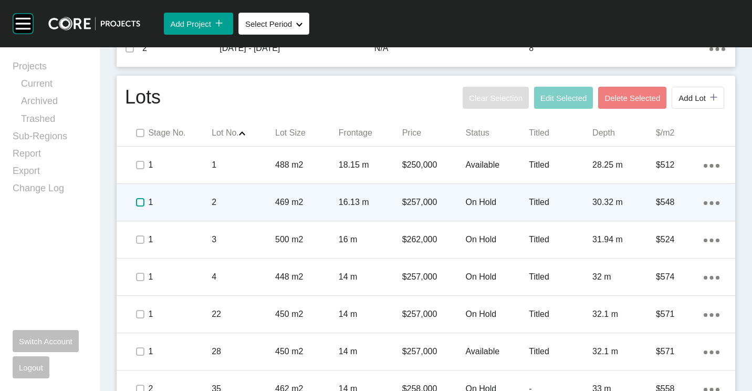
click at [141, 202] on label at bounding box center [140, 202] width 8 height 8
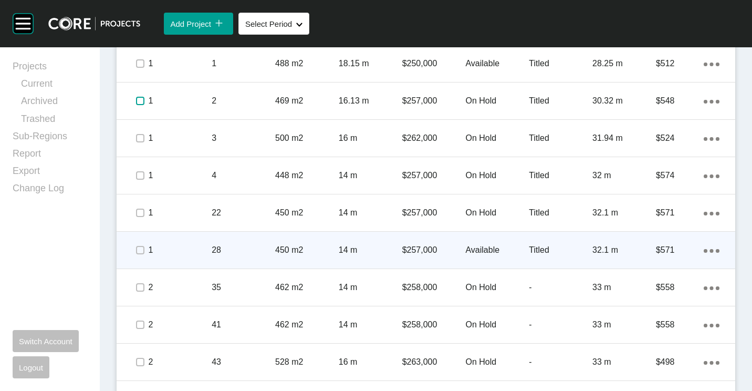
scroll to position [630, 0]
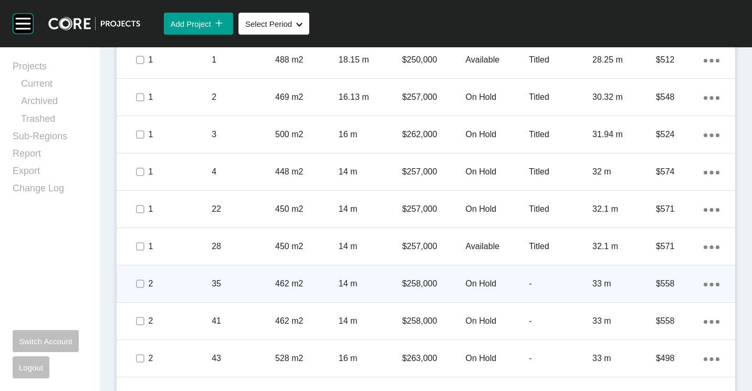
click at [133, 282] on span at bounding box center [140, 284] width 16 height 16
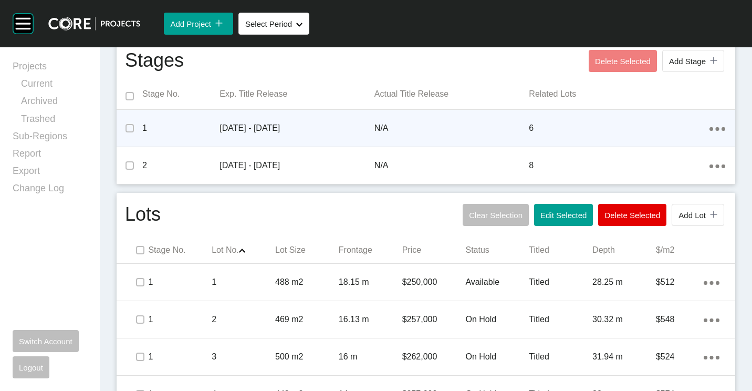
scroll to position [368, 0]
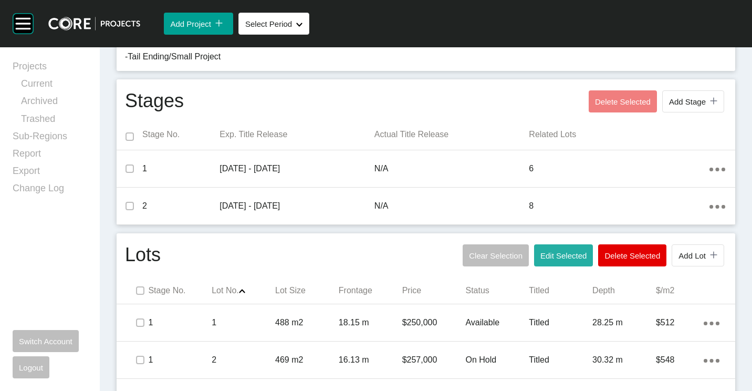
click at [559, 247] on button "Edit Selected" at bounding box center [563, 255] width 59 height 22
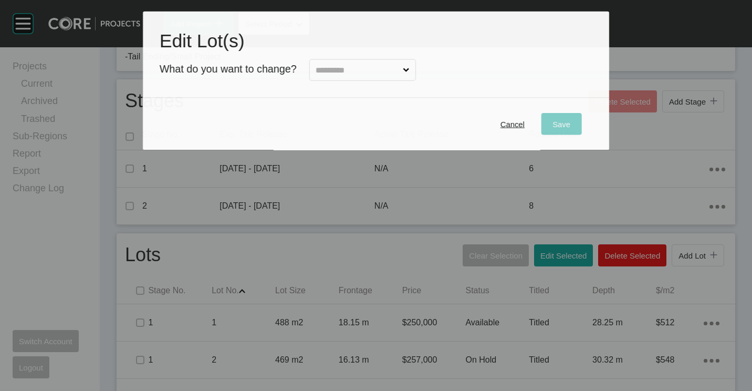
click at [378, 65] on input "text" at bounding box center [357, 70] width 87 height 20
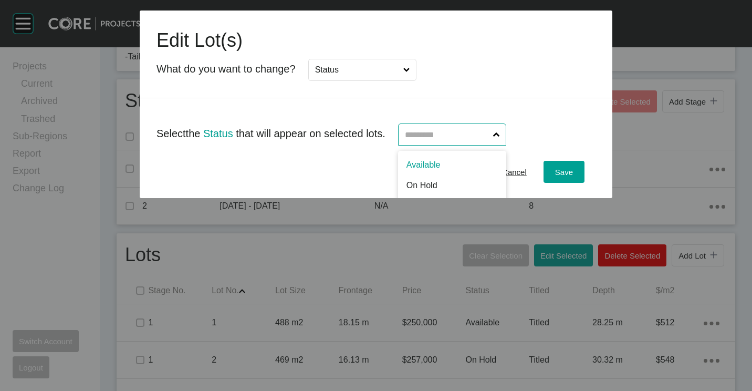
click at [450, 135] on input "text" at bounding box center [447, 134] width 88 height 21
drag, startPoint x: 431, startPoint y: 176, endPoint x: 545, endPoint y: 176, distance: 113.5
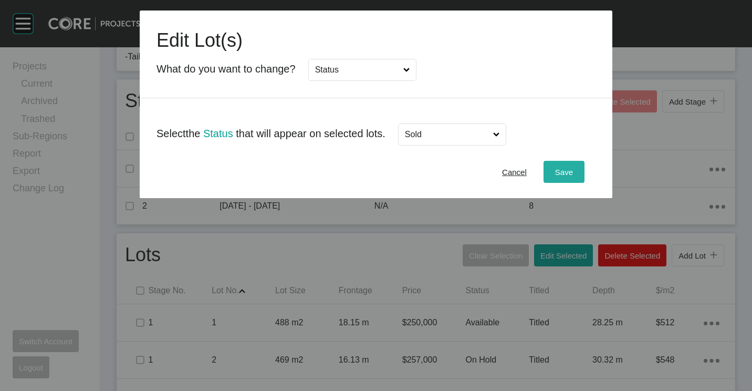
click at [556, 175] on span "Save" at bounding box center [564, 172] width 18 height 9
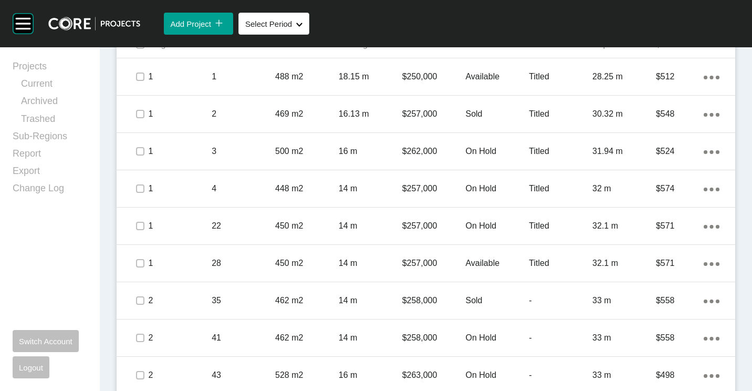
scroll to position [630, 0]
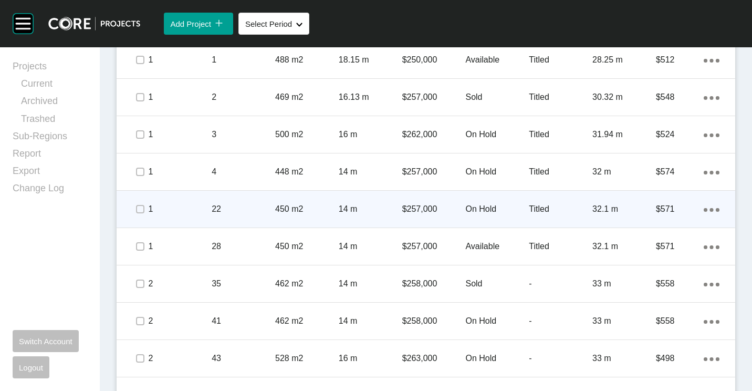
click at [249, 202] on div "22" at bounding box center [244, 209] width 64 height 33
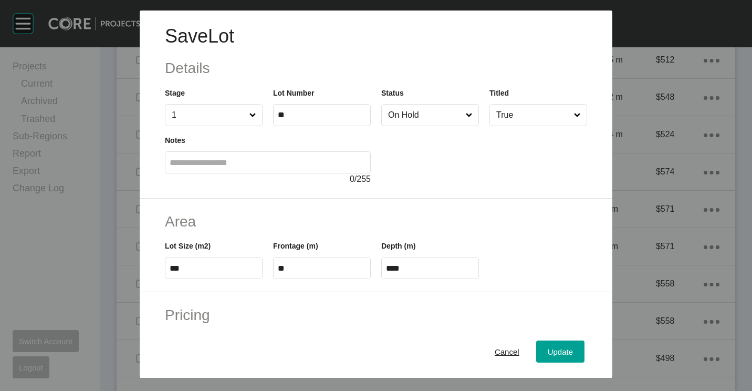
click at [492, 340] on div "Cancel Update" at bounding box center [376, 351] width 473 height 53
click at [492, 346] on div "Cancel" at bounding box center [507, 352] width 30 height 14
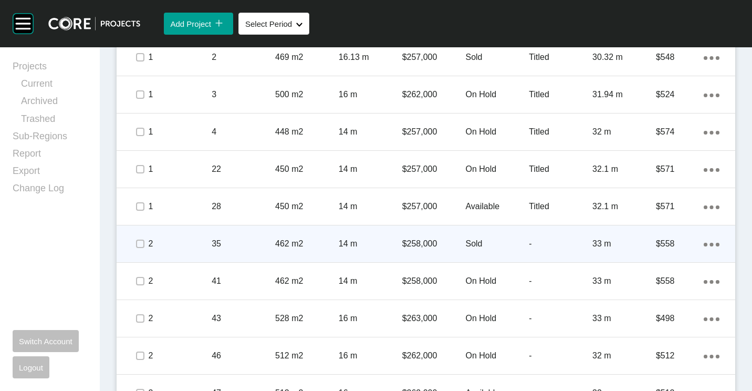
scroll to position [683, 0]
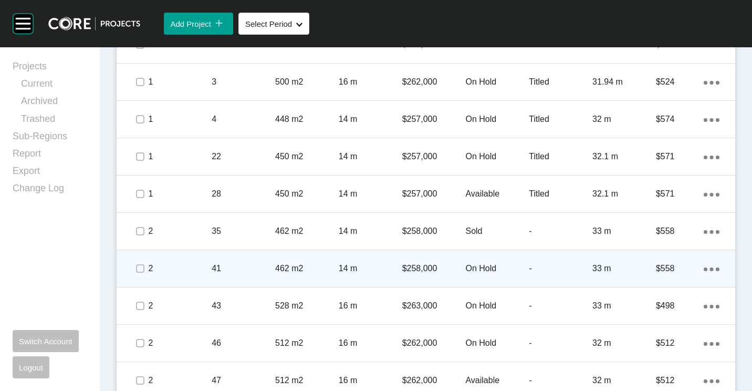
click at [331, 275] on div "462 m2" at bounding box center [307, 268] width 64 height 33
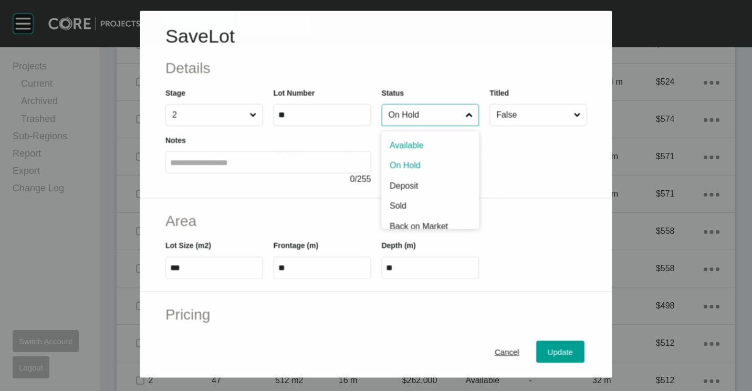
click at [440, 118] on input "On Hold" at bounding box center [424, 115] width 77 height 21
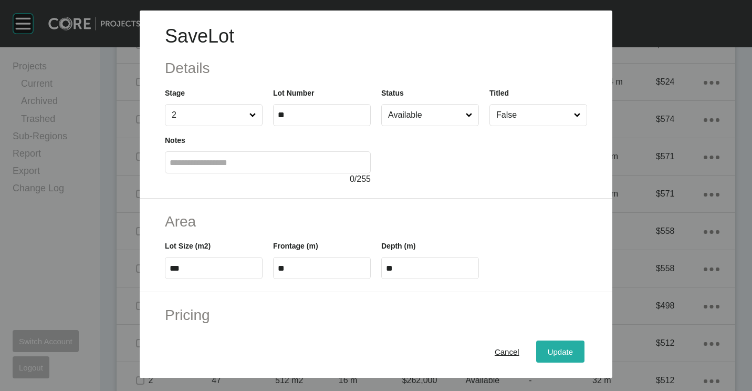
click at [548, 350] on span "Update" at bounding box center [560, 351] width 25 height 9
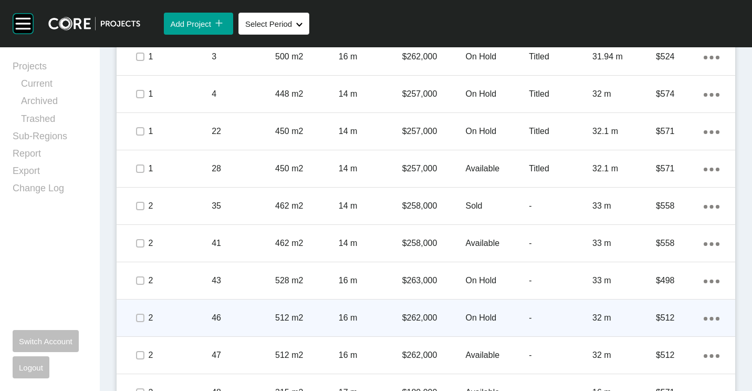
scroll to position [735, 0]
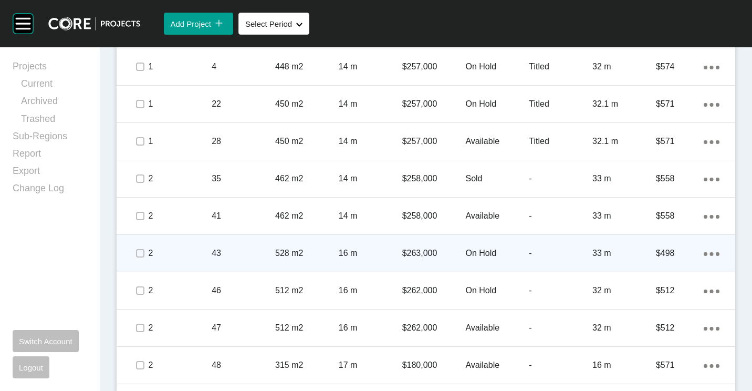
click at [339, 254] on p "16 m" at bounding box center [371, 253] width 64 height 12
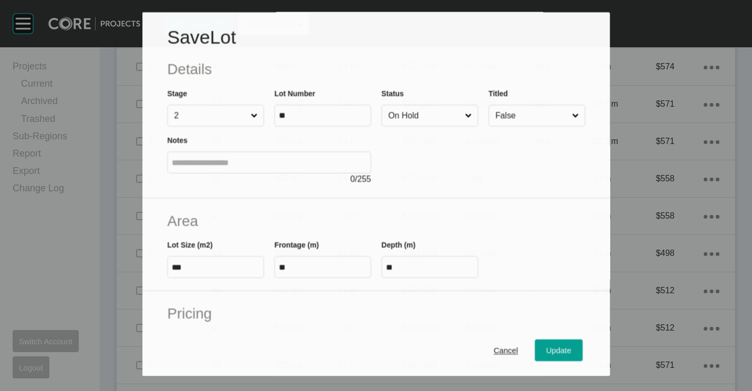
click at [410, 118] on input "On Hold" at bounding box center [424, 116] width 77 height 21
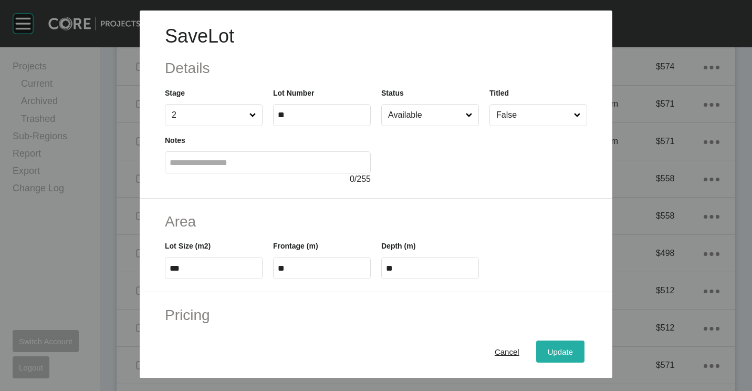
click at [548, 355] on span "Update" at bounding box center [560, 351] width 25 height 9
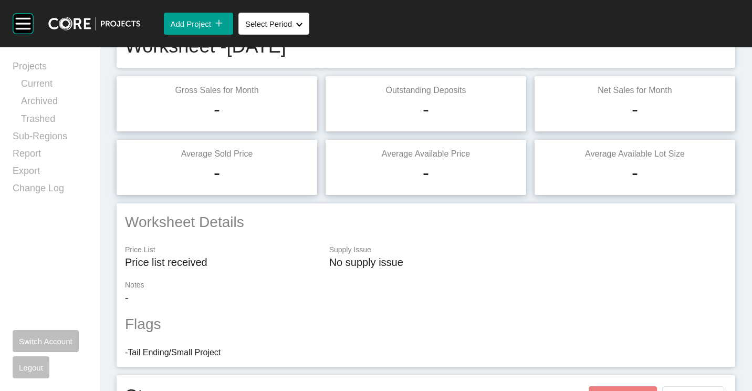
scroll to position [0, 0]
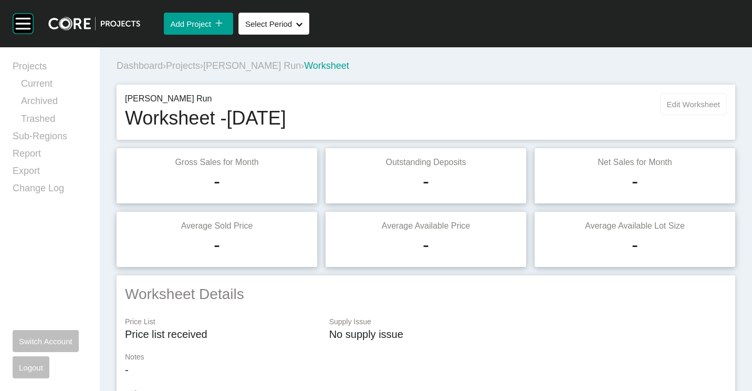
click at [699, 110] on button "Edit Worksheet" at bounding box center [693, 104] width 67 height 22
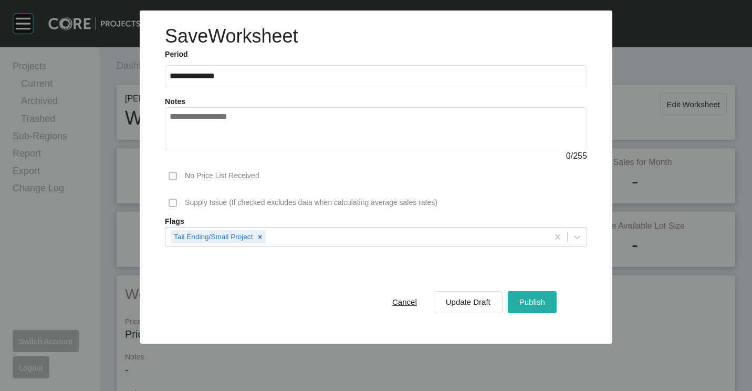
click at [534, 295] on div "Publish" at bounding box center [532, 302] width 31 height 14
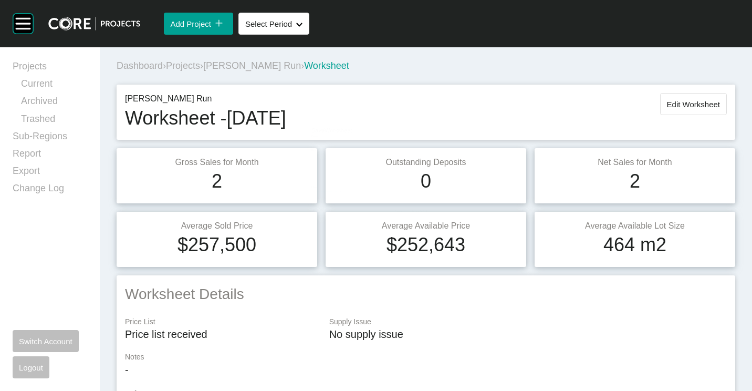
click at [188, 66] on span "Projects" at bounding box center [183, 65] width 34 height 11
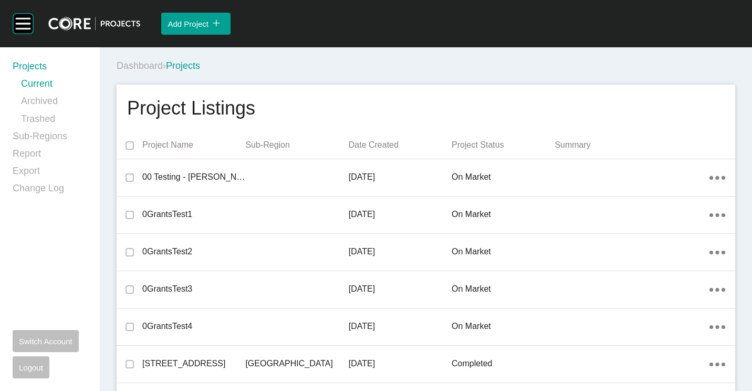
scroll to position [10238, 0]
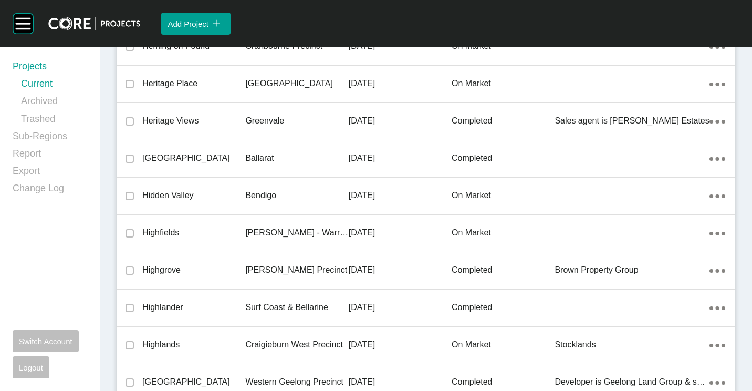
drag, startPoint x: 242, startPoint y: 200, endPoint x: 244, endPoint y: 191, distance: 9.2
click at [242, 200] on p "Hidden Valley" at bounding box center [193, 196] width 103 height 12
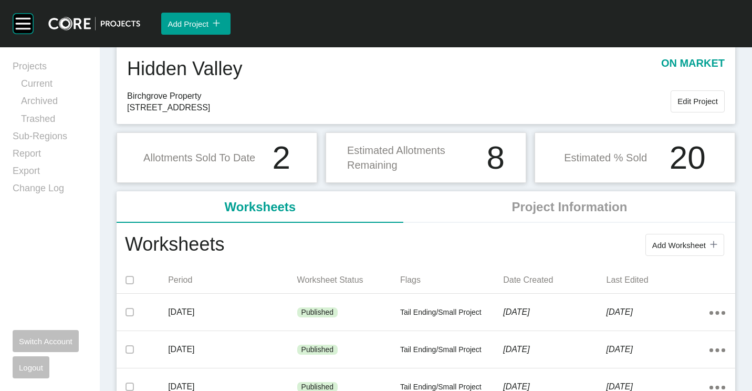
scroll to position [53, 0]
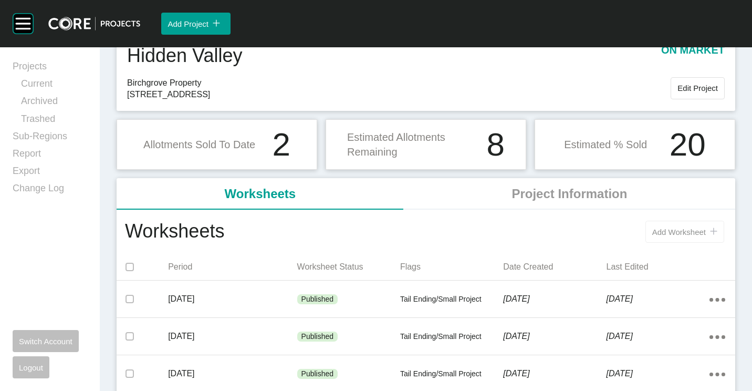
click at [682, 231] on span "Add Worksheet" at bounding box center [679, 231] width 54 height 9
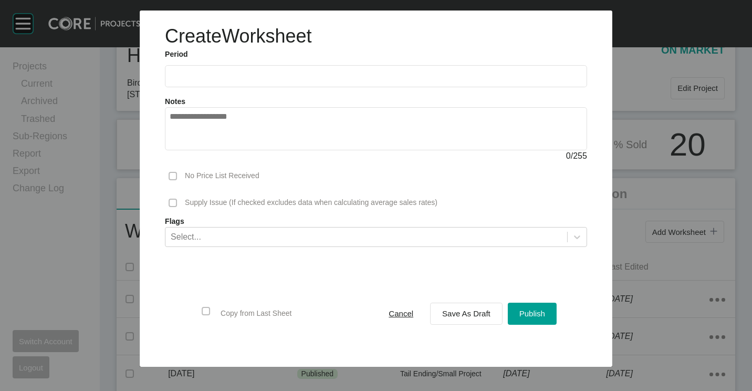
click at [209, 77] on input "text" at bounding box center [376, 76] width 413 height 9
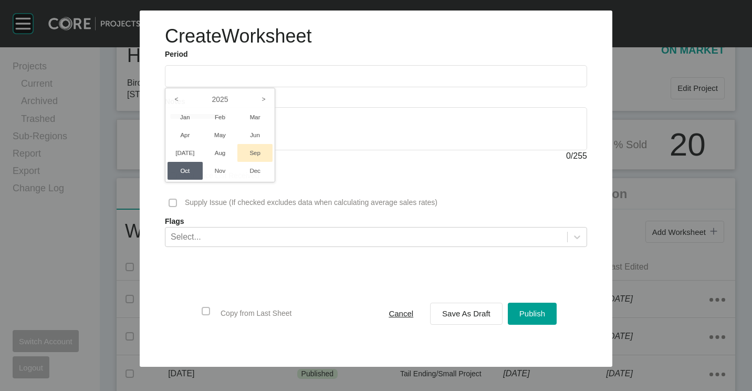
click at [258, 158] on li "Sep" at bounding box center [254, 153] width 35 height 18
type input "**********"
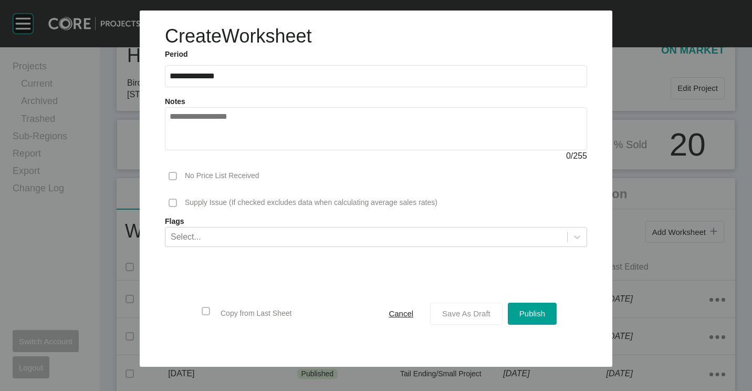
click at [472, 316] on span "Save As Draft" at bounding box center [466, 313] width 48 height 9
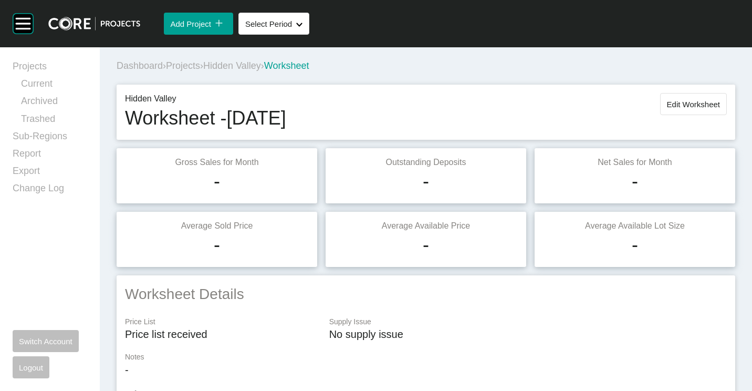
click at [667, 101] on span "Edit Worksheet" at bounding box center [693, 104] width 53 height 9
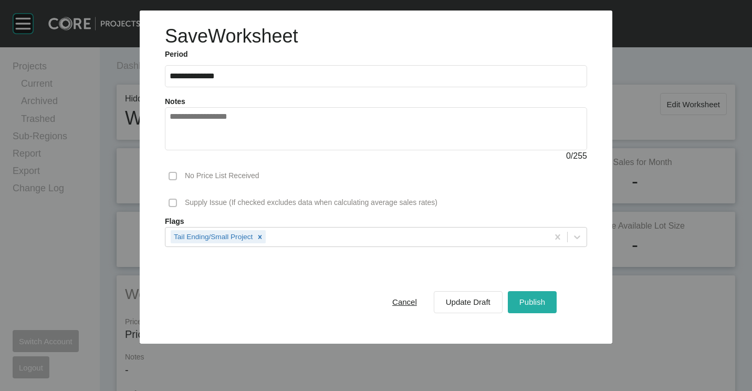
click at [546, 297] on div "Publish" at bounding box center [532, 302] width 31 height 14
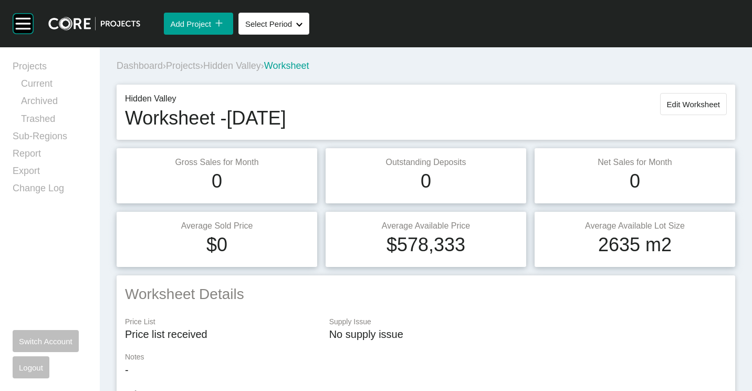
click at [190, 65] on span "Projects" at bounding box center [183, 65] width 34 height 11
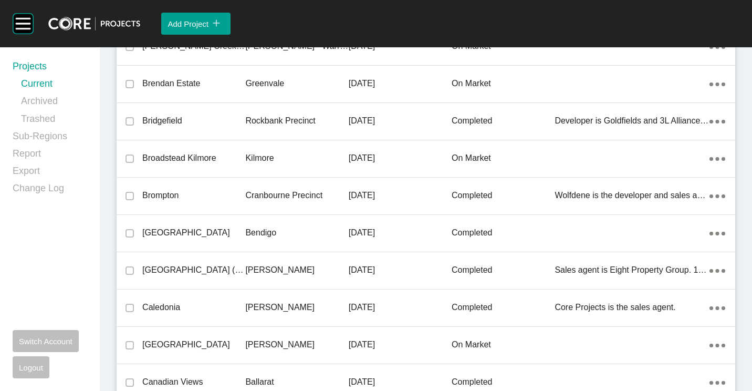
scroll to position [17398, 0]
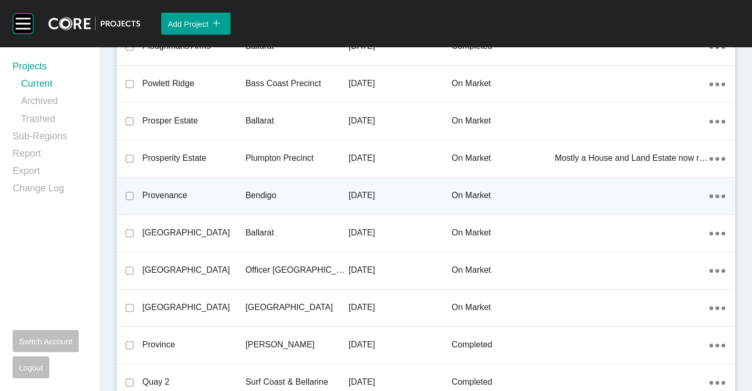
click at [232, 198] on p "Provenance" at bounding box center [193, 196] width 103 height 12
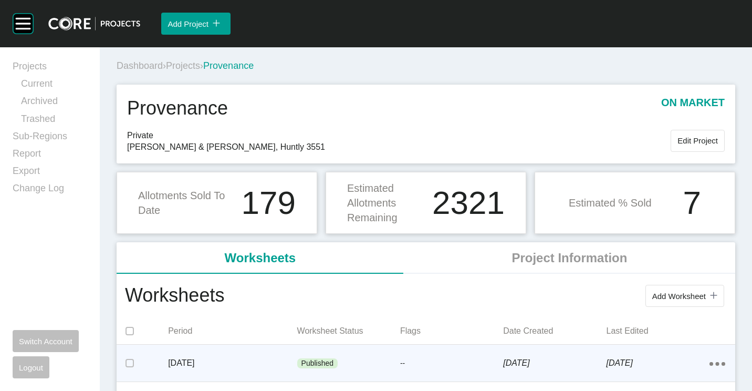
click at [455, 370] on div "--" at bounding box center [451, 364] width 103 height 32
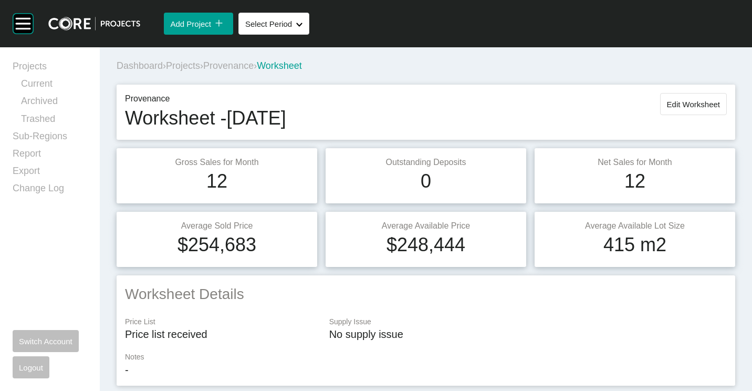
click at [667, 107] on span "Edit Worksheet" at bounding box center [693, 104] width 53 height 9
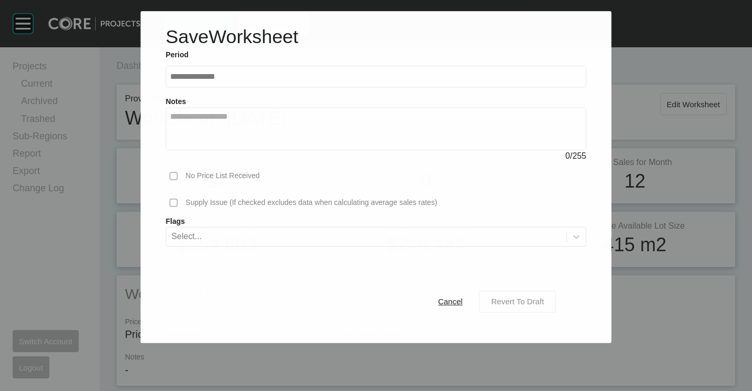
click at [534, 305] on span "Revert To Draft" at bounding box center [518, 301] width 53 height 9
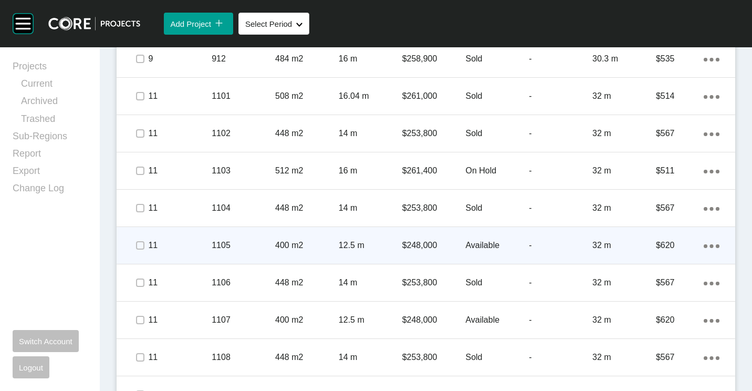
scroll to position [945, 0]
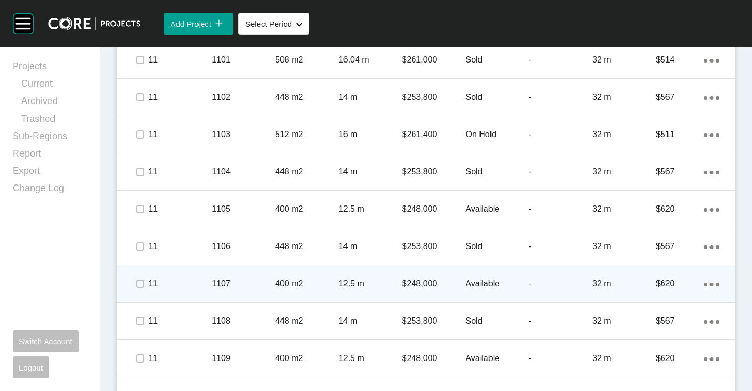
click at [240, 279] on p "1107" at bounding box center [244, 284] width 64 height 12
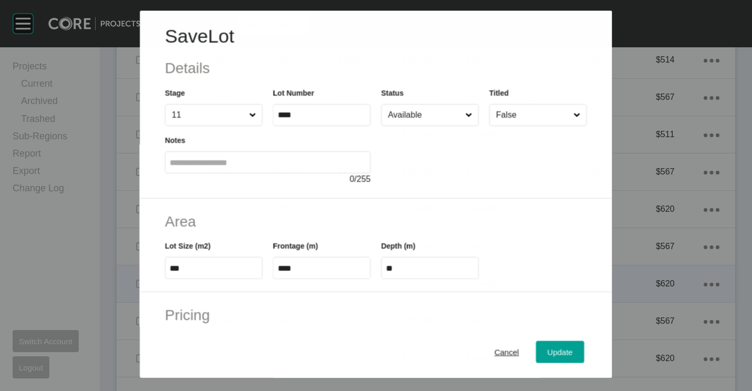
scroll to position [105, 0]
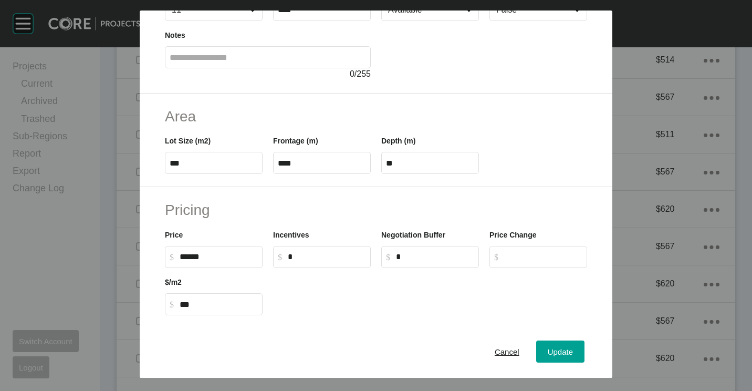
click at [190, 257] on input "******" at bounding box center [219, 256] width 78 height 9
type input "*******"
type input "******"
type input "***"
click at [552, 355] on span "Update" at bounding box center [560, 351] width 25 height 9
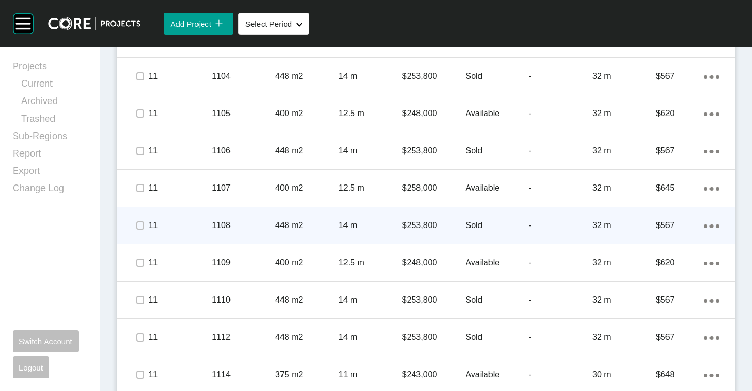
scroll to position [1051, 0]
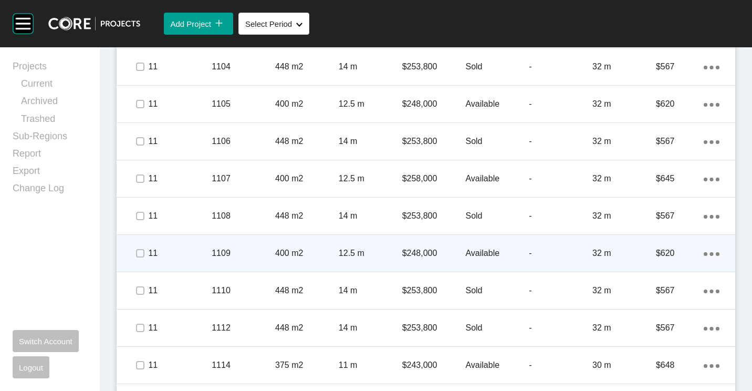
click at [282, 248] on p "400 m2" at bounding box center [307, 253] width 64 height 12
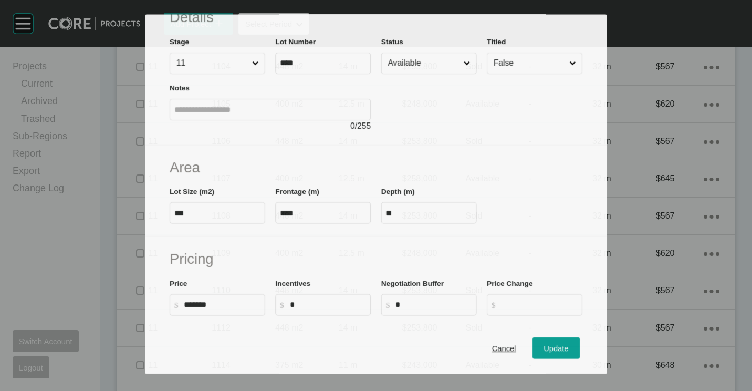
scroll to position [105, 0]
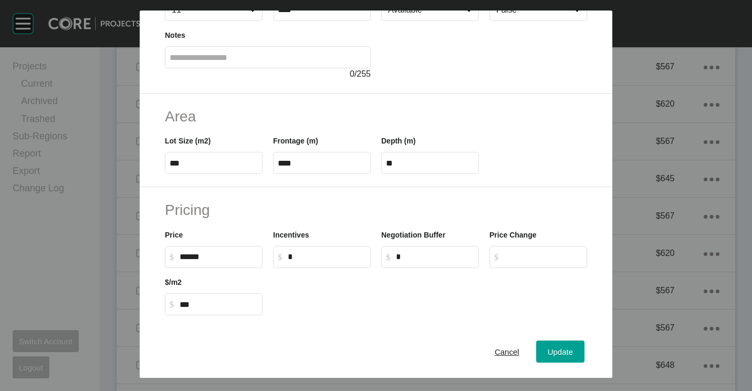
click at [193, 255] on input "******" at bounding box center [219, 256] width 78 height 9
type input "*******"
type input "******"
type input "***"
click at [558, 350] on span "Update" at bounding box center [560, 351] width 25 height 9
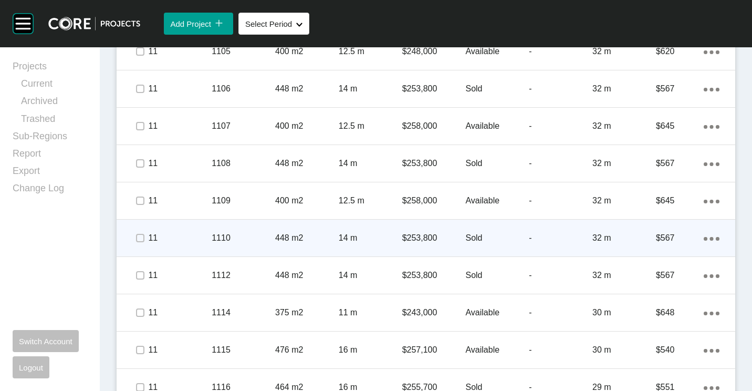
scroll to position [1156, 0]
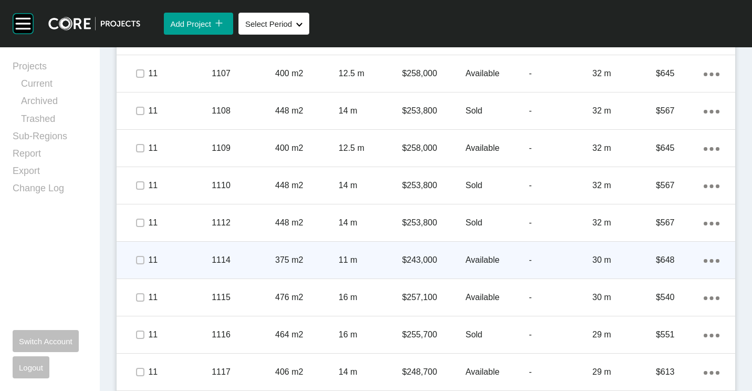
click at [297, 261] on p "375 m2" at bounding box center [307, 260] width 64 height 12
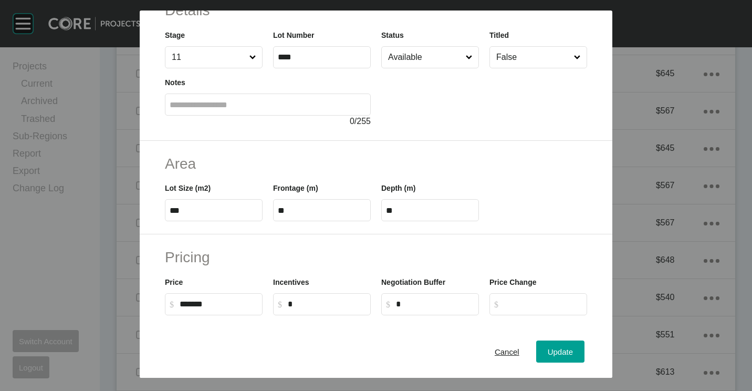
scroll to position [158, 0]
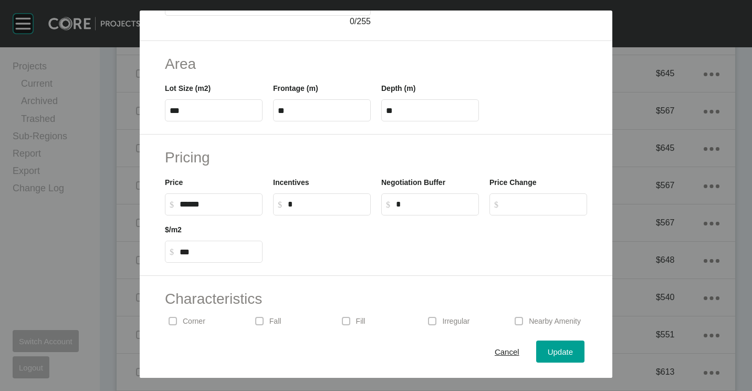
click at [192, 206] on input "******" at bounding box center [219, 204] width 78 height 9
type input "*******"
type input "*****"
type input "***"
click at [551, 347] on span "Update" at bounding box center [560, 351] width 25 height 9
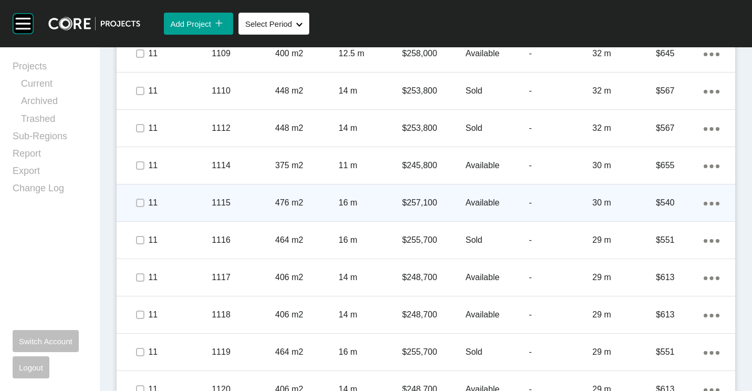
scroll to position [1261, 0]
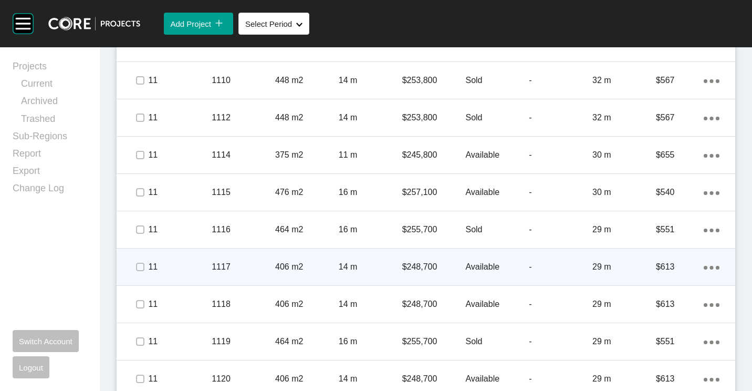
click at [279, 276] on div "406 m2" at bounding box center [307, 267] width 64 height 33
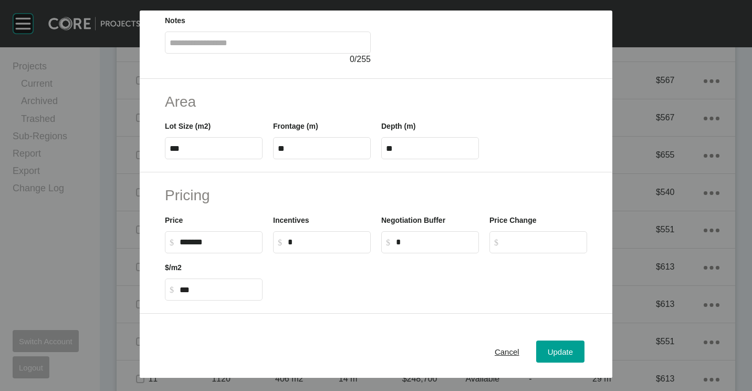
scroll to position [158, 0]
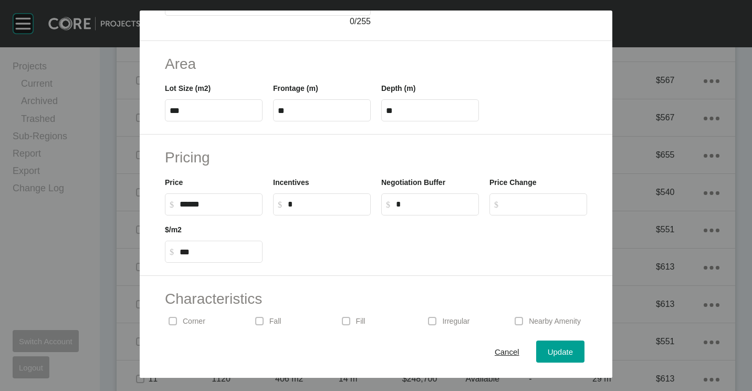
click at [188, 202] on input "******" at bounding box center [219, 204] width 78 height 9
type input "*******"
type input "******"
type input "***"
click at [565, 355] on div "Update" at bounding box center [560, 352] width 30 height 14
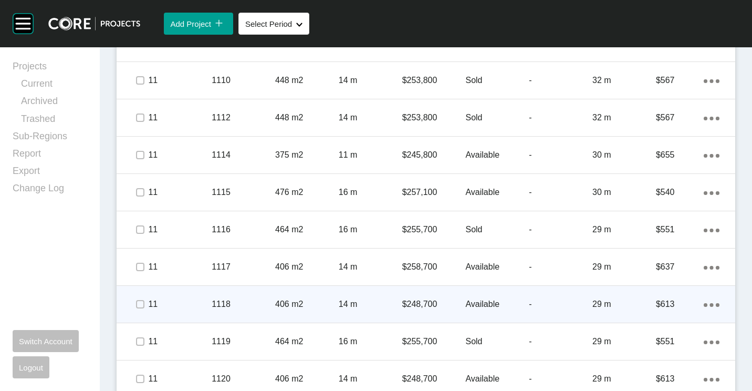
scroll to position [1313, 0]
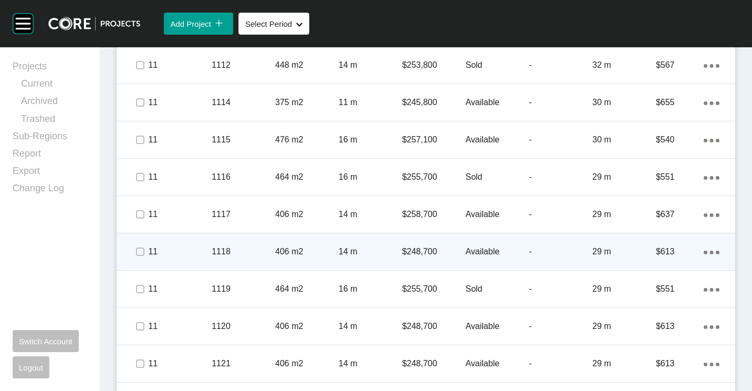
click at [283, 244] on div "406 m2" at bounding box center [307, 251] width 64 height 33
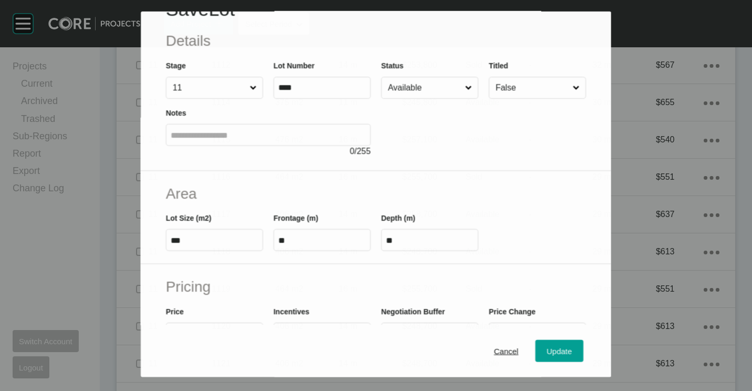
scroll to position [105, 0]
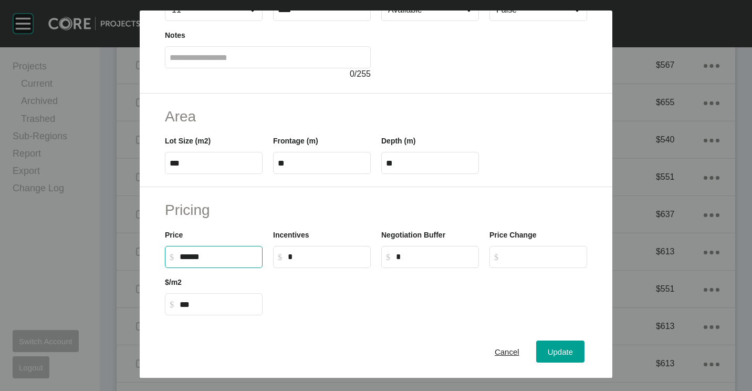
click at [191, 256] on input "******" at bounding box center [219, 256] width 78 height 9
type input "*******"
type input "******"
type input "***"
click at [566, 354] on div "Update" at bounding box center [560, 352] width 30 height 14
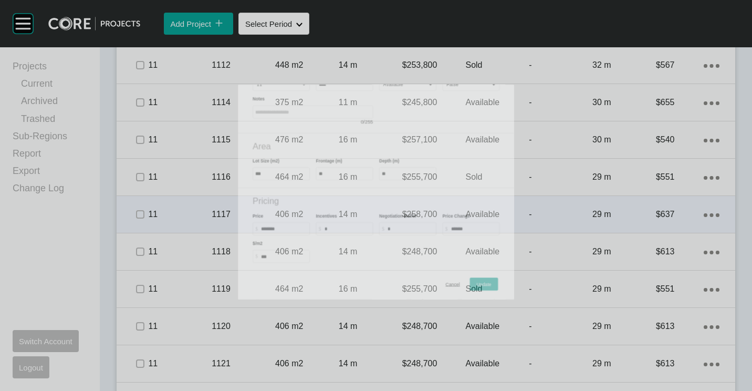
scroll to position [1313, 0]
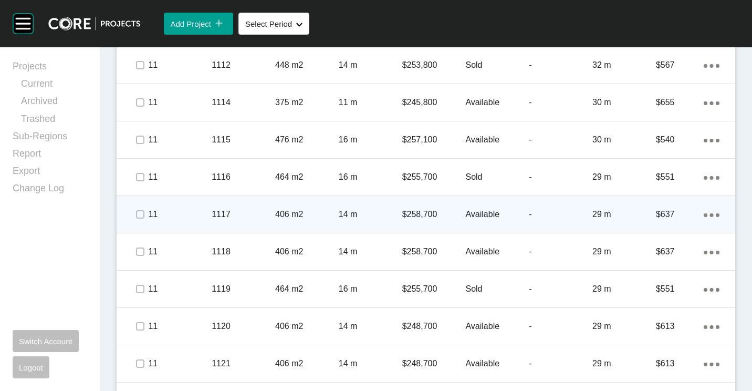
click at [326, 221] on div "406 m2" at bounding box center [307, 214] width 64 height 33
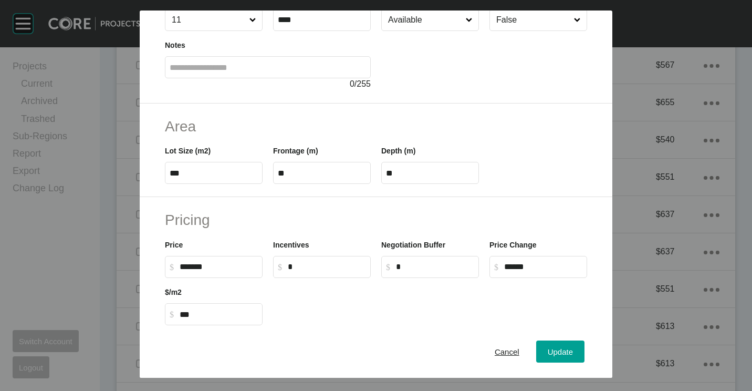
scroll to position [250, 0]
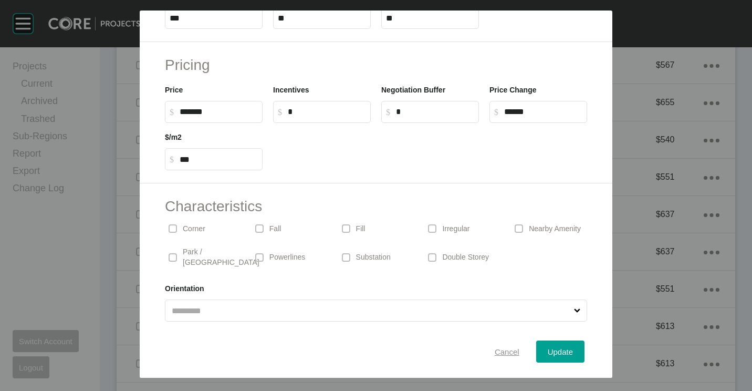
click at [500, 351] on span "Cancel" at bounding box center [507, 351] width 25 height 9
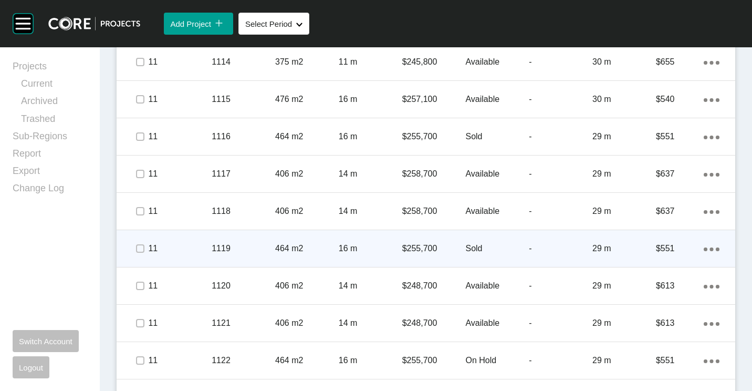
scroll to position [1333, 0]
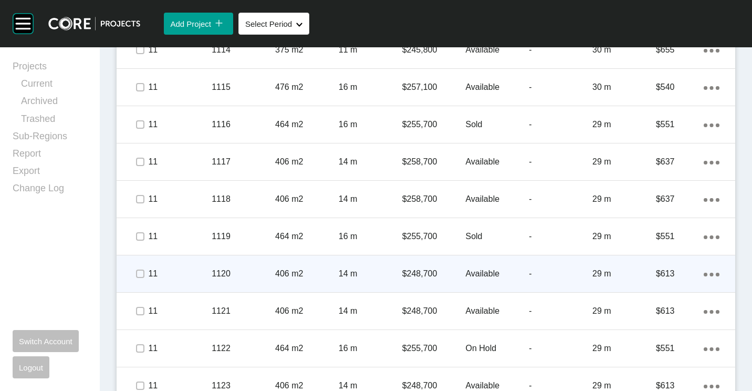
click at [406, 276] on p "$248,700" at bounding box center [434, 274] width 64 height 12
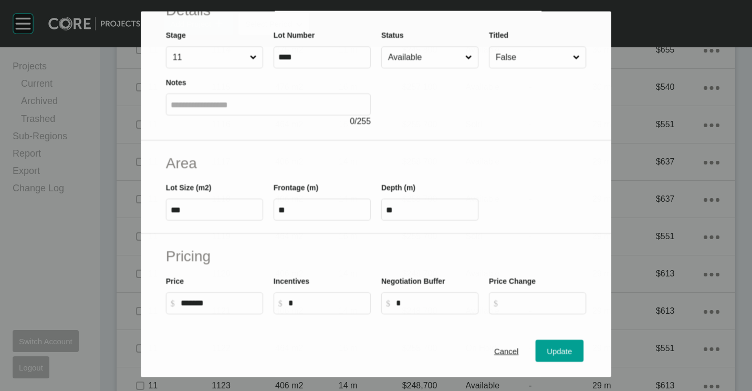
scroll to position [105, 0]
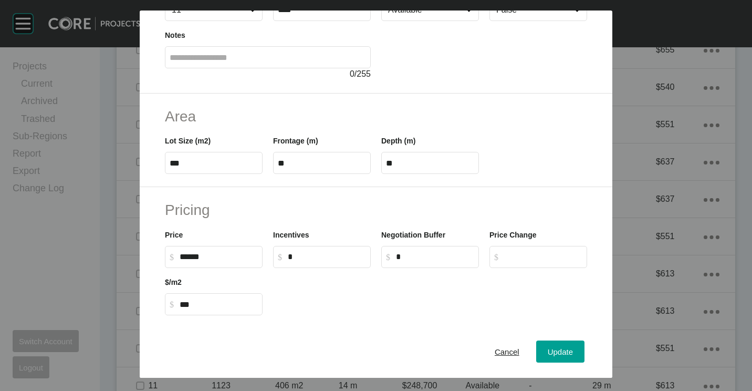
click at [191, 259] on input "******" at bounding box center [219, 256] width 78 height 9
type input "*******"
type input "******"
type input "***"
click at [573, 350] on button "Update" at bounding box center [560, 351] width 48 height 22
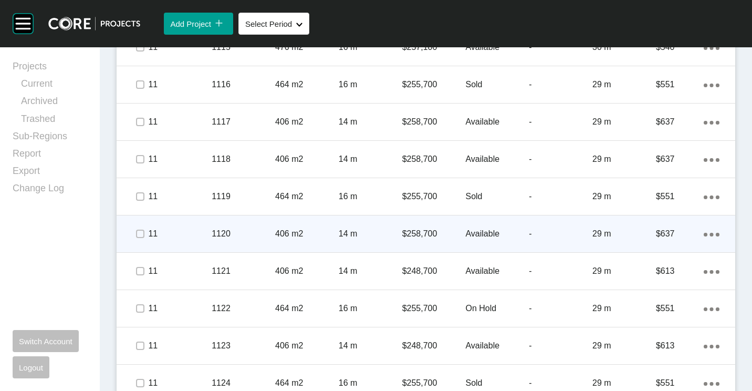
scroll to position [1418, 0]
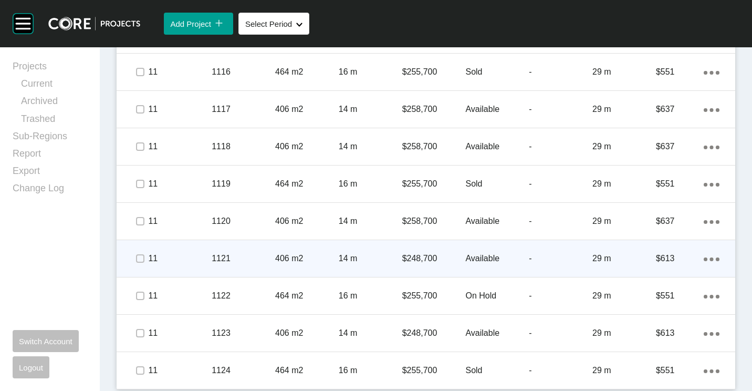
click at [413, 262] on p "$248,700" at bounding box center [434, 259] width 64 height 12
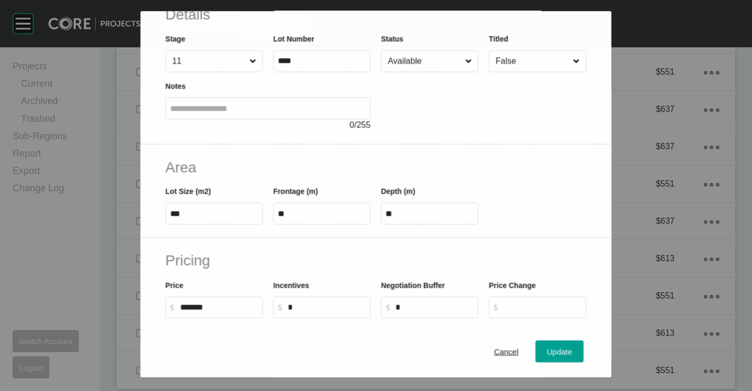
scroll to position [105, 0]
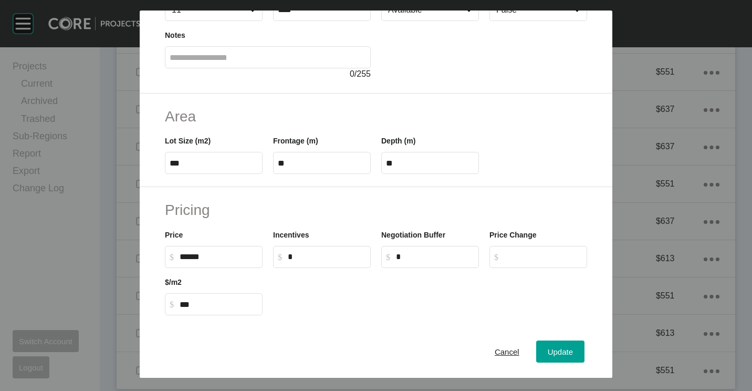
click at [195, 257] on input "******" at bounding box center [219, 256] width 78 height 9
click at [192, 256] on input "******" at bounding box center [219, 256] width 78 height 9
type input "*******"
type input "******"
type input "***"
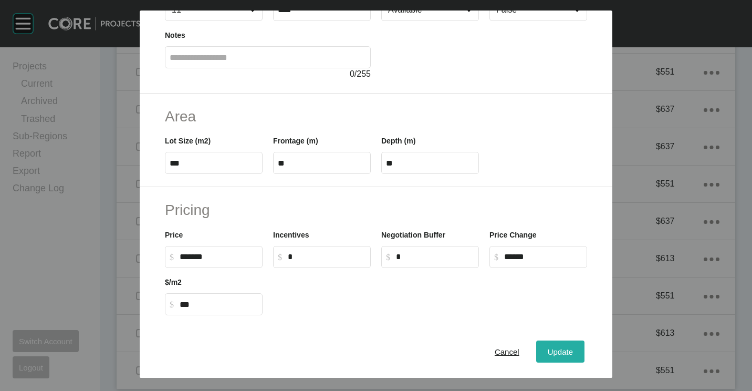
click at [560, 350] on span "Update" at bounding box center [560, 351] width 25 height 9
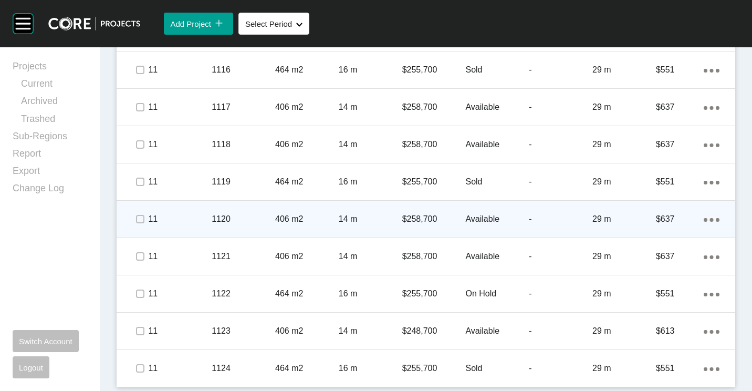
scroll to position [1421, 0]
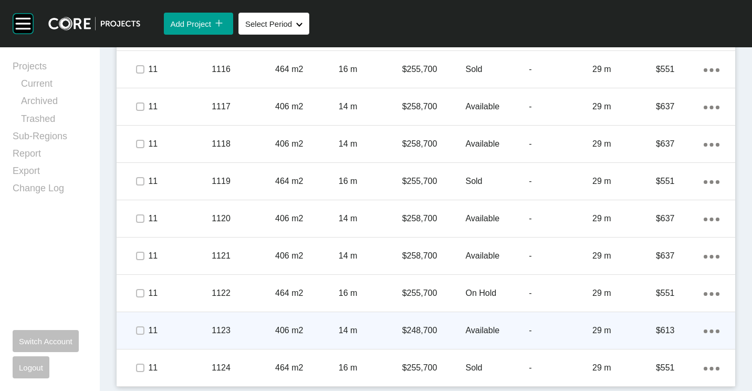
click at [395, 328] on p "14 m" at bounding box center [371, 331] width 64 height 12
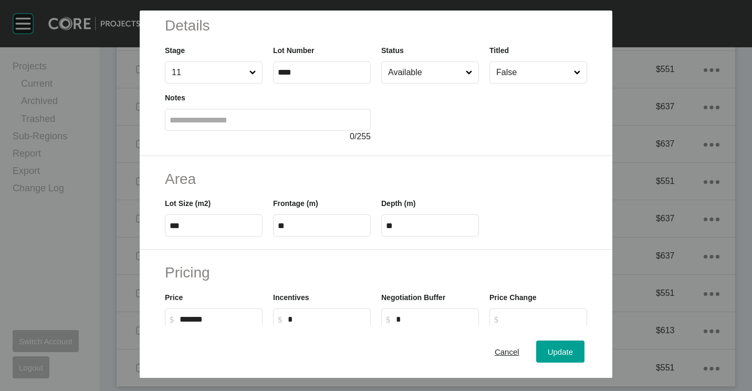
scroll to position [53, 0]
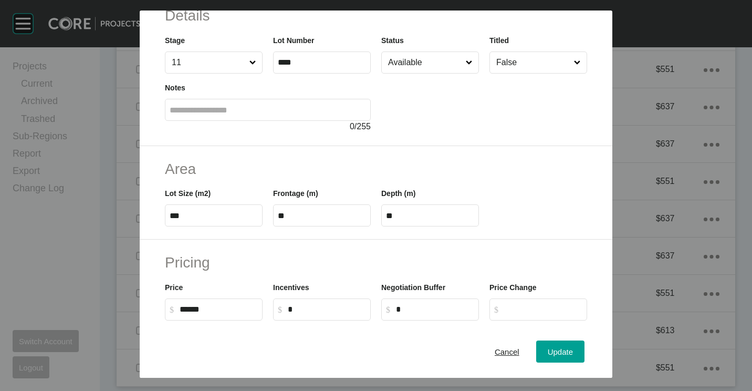
drag, startPoint x: 190, startPoint y: 309, endPoint x: 200, endPoint y: 311, distance: 10.2
click at [190, 309] on input "******" at bounding box center [219, 309] width 78 height 9
type input "*******"
type input "******"
type input "***"
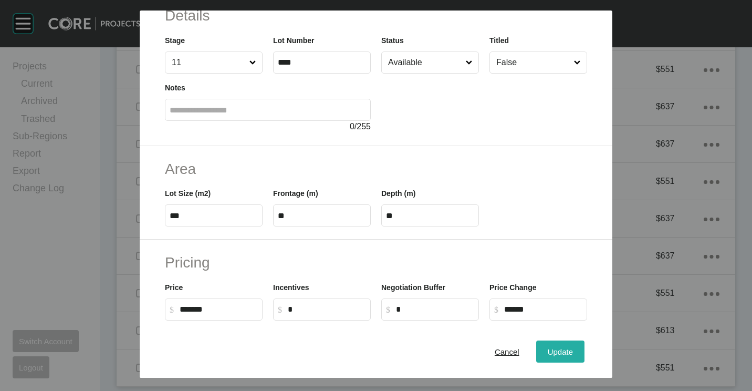
click at [557, 359] on button "Update" at bounding box center [560, 351] width 48 height 22
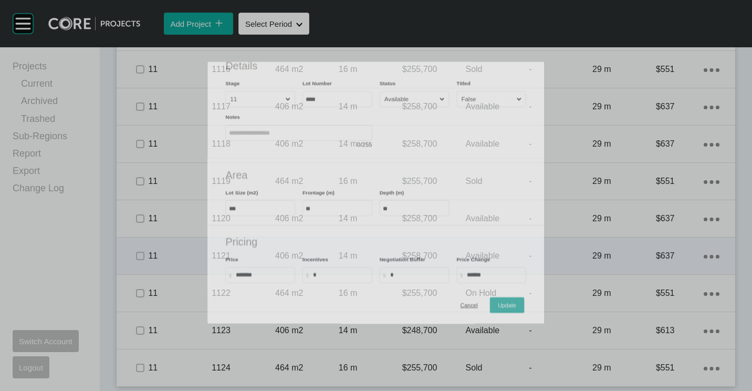
scroll to position [1421, 0]
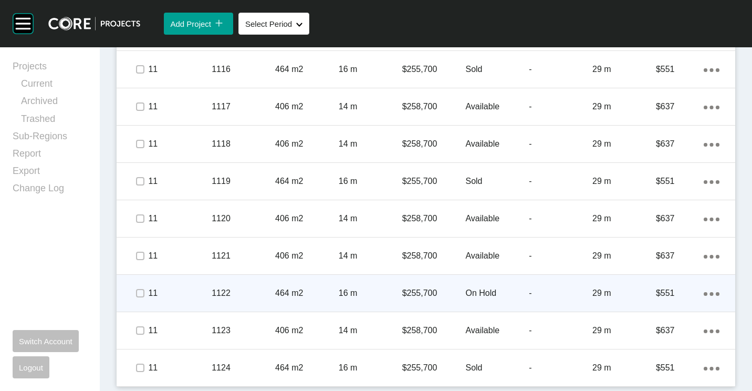
click at [444, 291] on p "$255,700" at bounding box center [434, 293] width 64 height 12
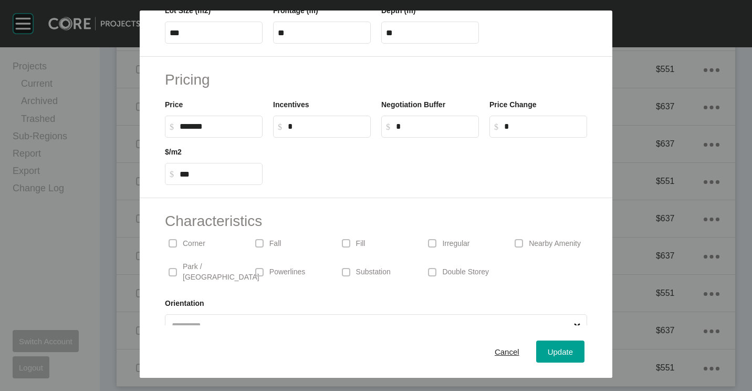
scroll to position [250, 0]
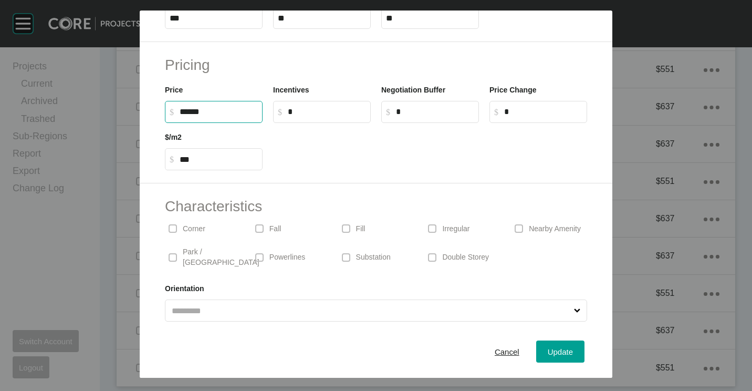
click at [184, 111] on input "******" at bounding box center [219, 111] width 78 height 9
click at [191, 112] on input "******" at bounding box center [219, 111] width 78 height 9
type input "*******"
type input "******"
type input "***"
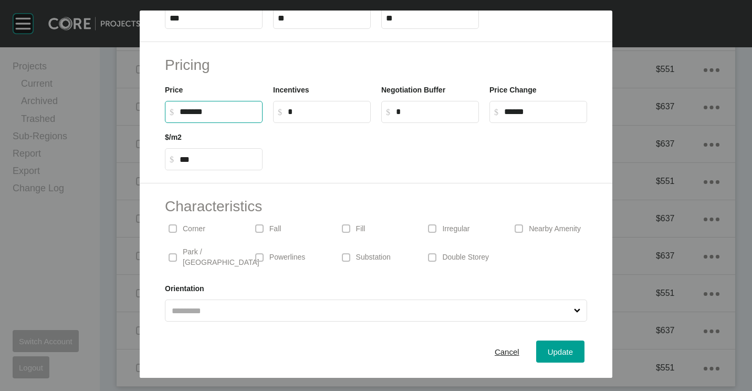
click at [411, 172] on div "Pricing Price $ Created with Sketch. $ ******* Incentives $ Created with Sketch…" at bounding box center [376, 112] width 473 height 141
click at [548, 350] on span "Update" at bounding box center [560, 351] width 25 height 9
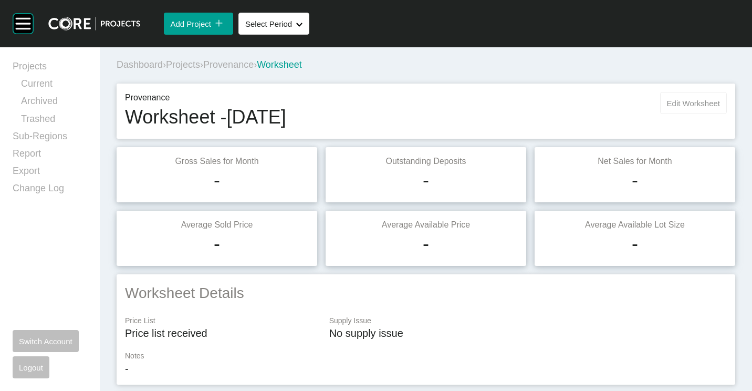
scroll to position [0, 0]
click at [671, 102] on span "Edit Worksheet" at bounding box center [693, 104] width 53 height 9
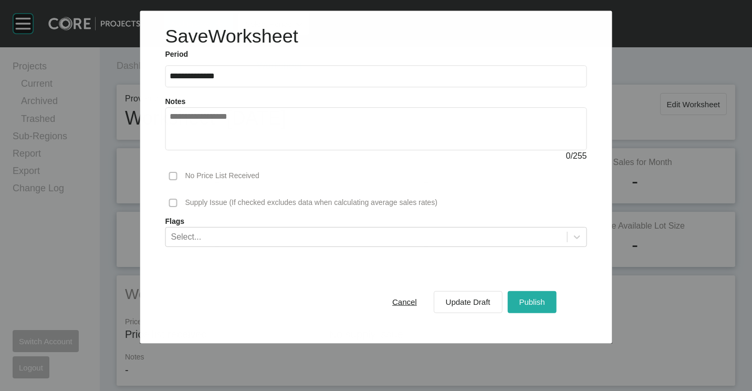
click at [519, 302] on span "Publish" at bounding box center [532, 301] width 26 height 9
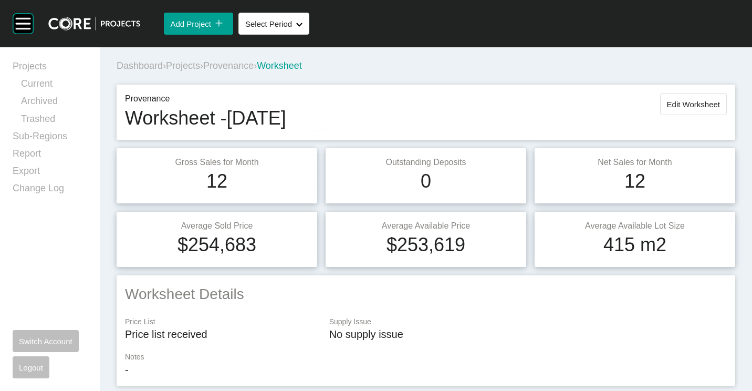
click at [199, 64] on span "Projects" at bounding box center [183, 65] width 34 height 11
